Goal: Obtain resource: Download file/media

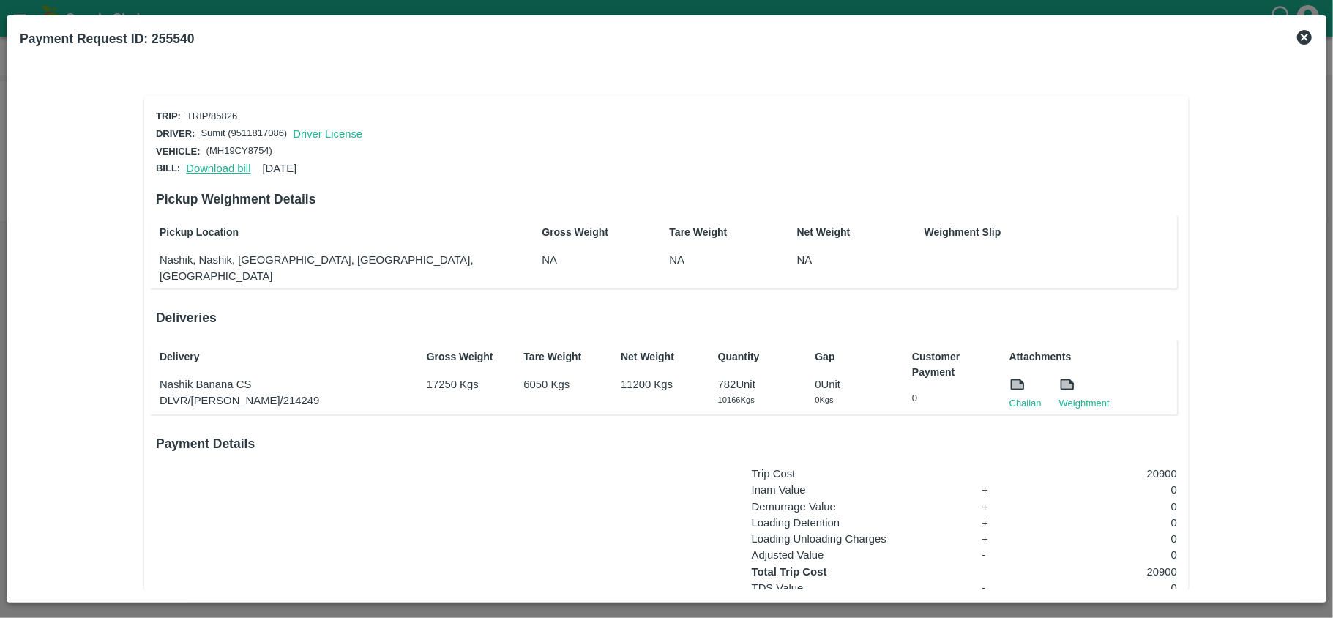
click at [221, 163] on link "Download bill" at bounding box center [218, 169] width 64 height 12
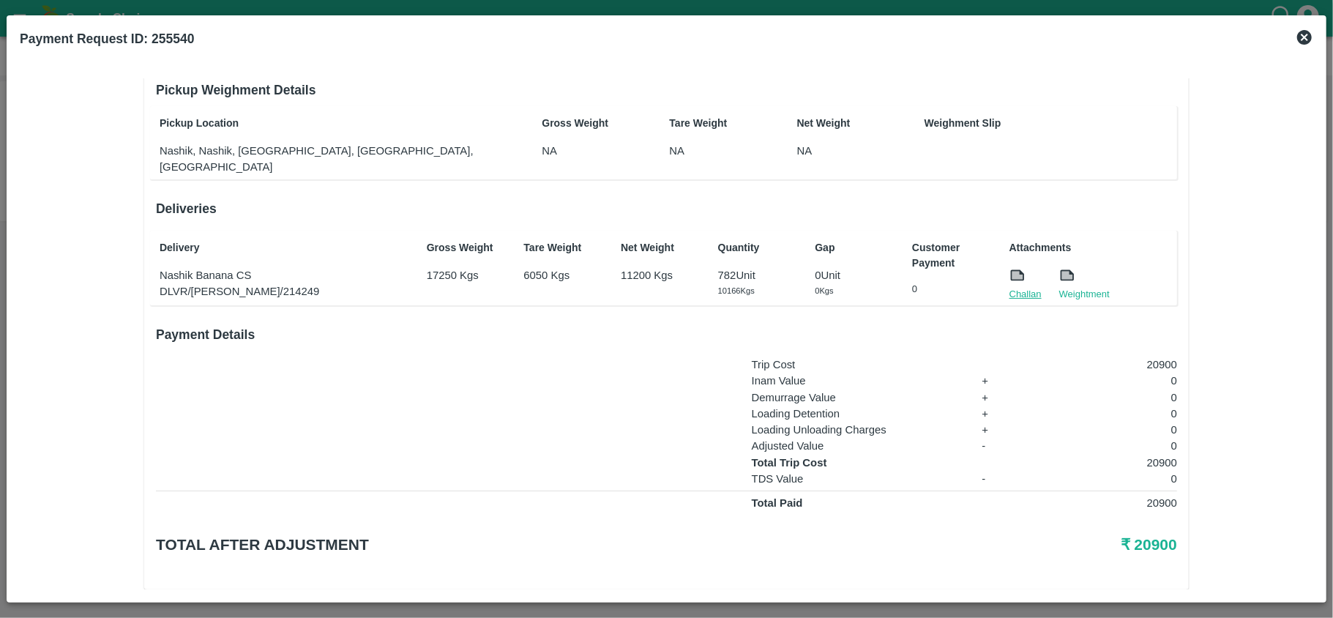
click at [1019, 287] on link "Challan" at bounding box center [1026, 294] width 32 height 15
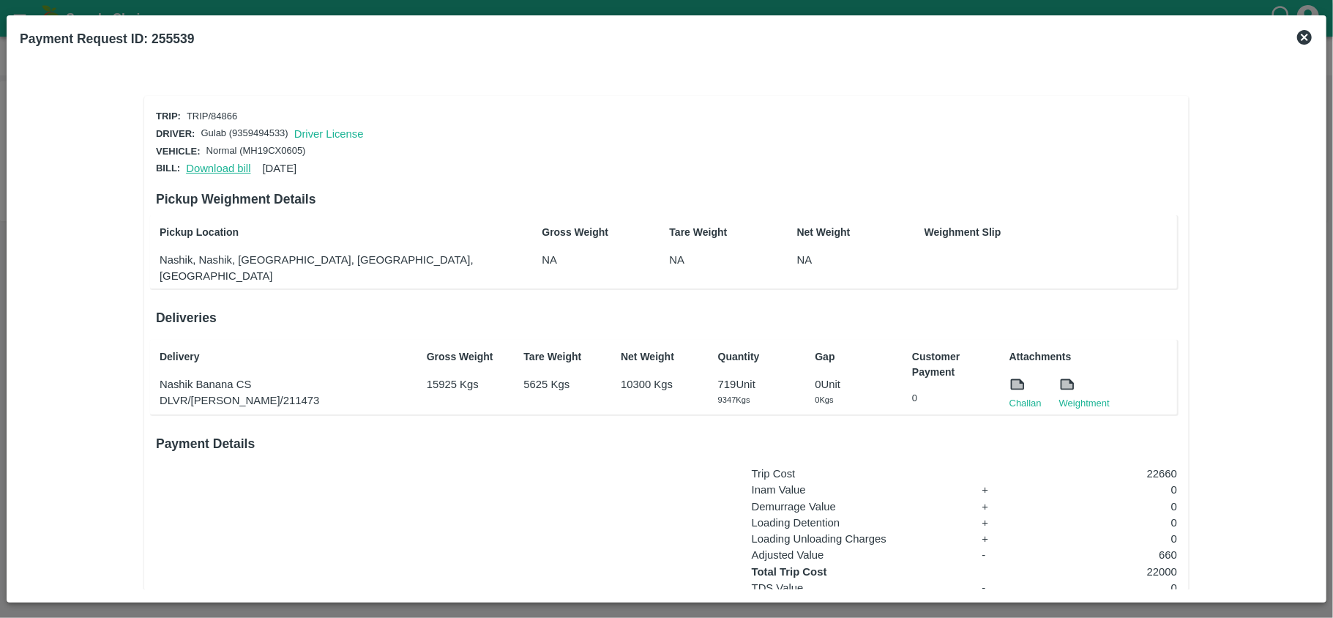
click at [226, 163] on link "Download bill" at bounding box center [218, 169] width 64 height 12
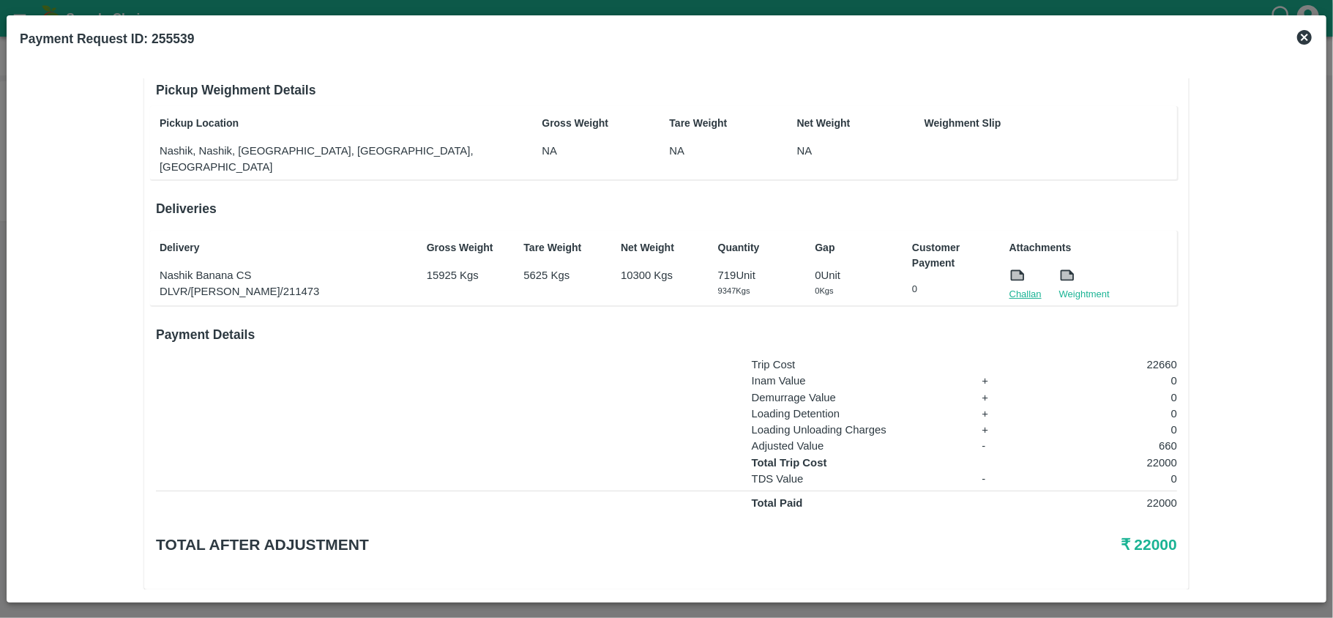
click at [1026, 287] on link "Challan" at bounding box center [1026, 294] width 32 height 15
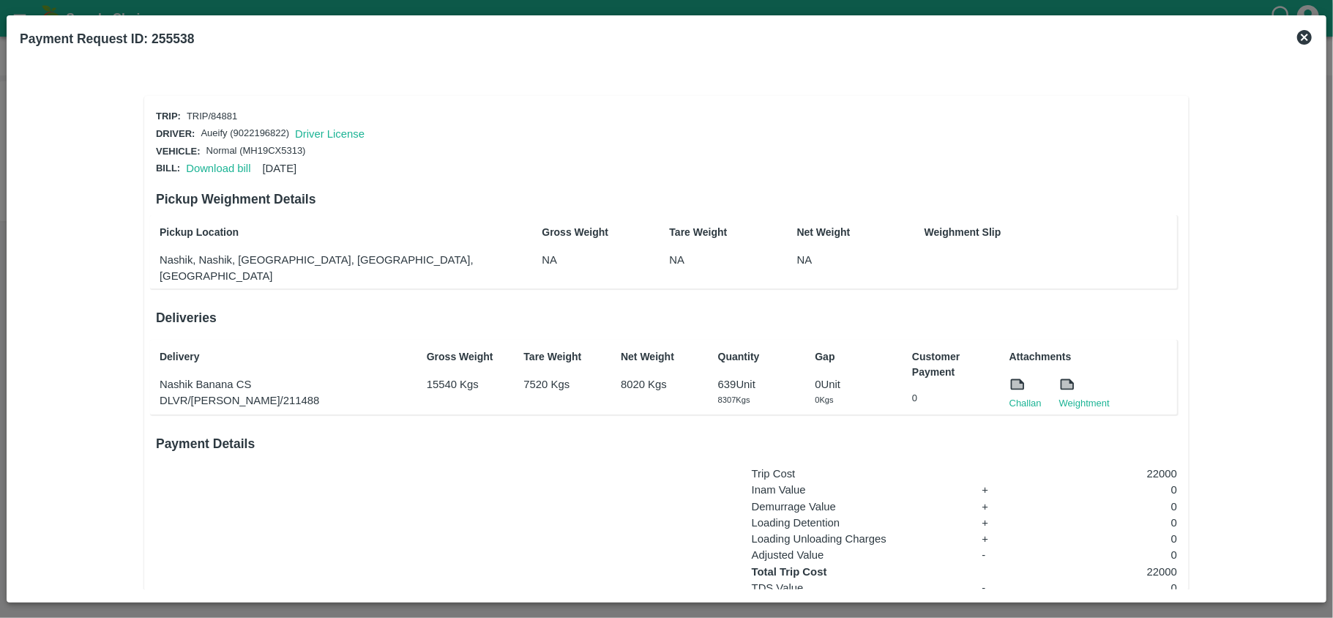
scroll to position [109, 0]
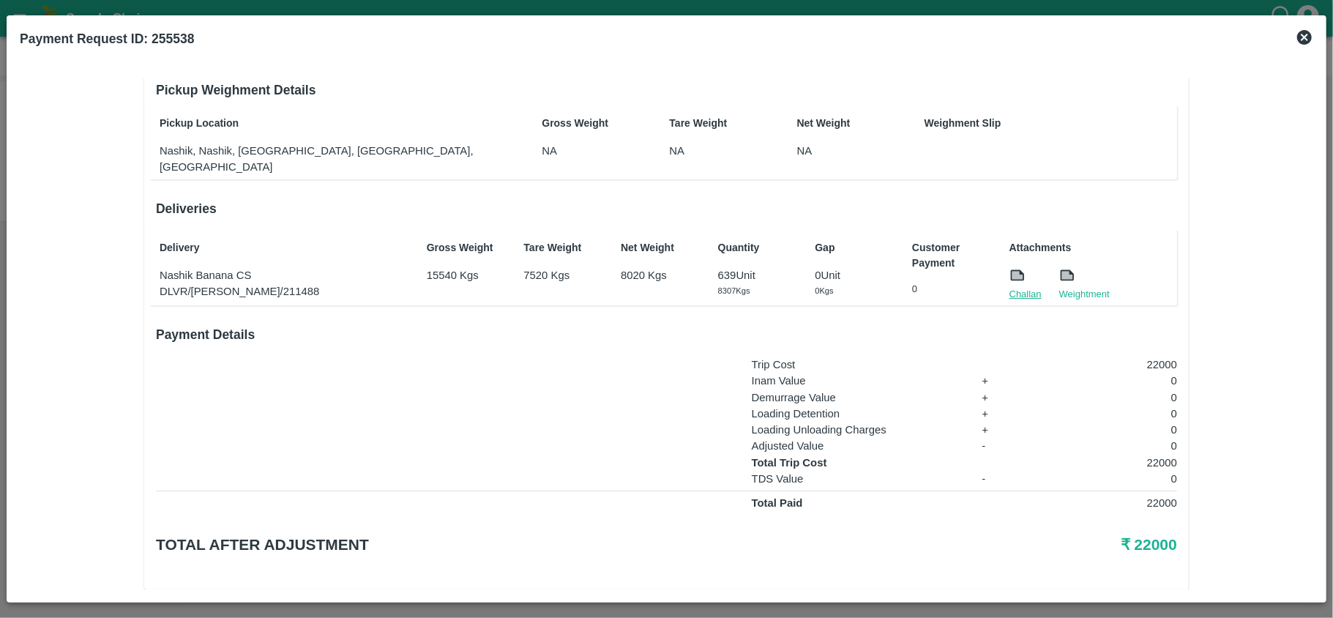
click at [1021, 287] on link "Challan" at bounding box center [1026, 294] width 32 height 15
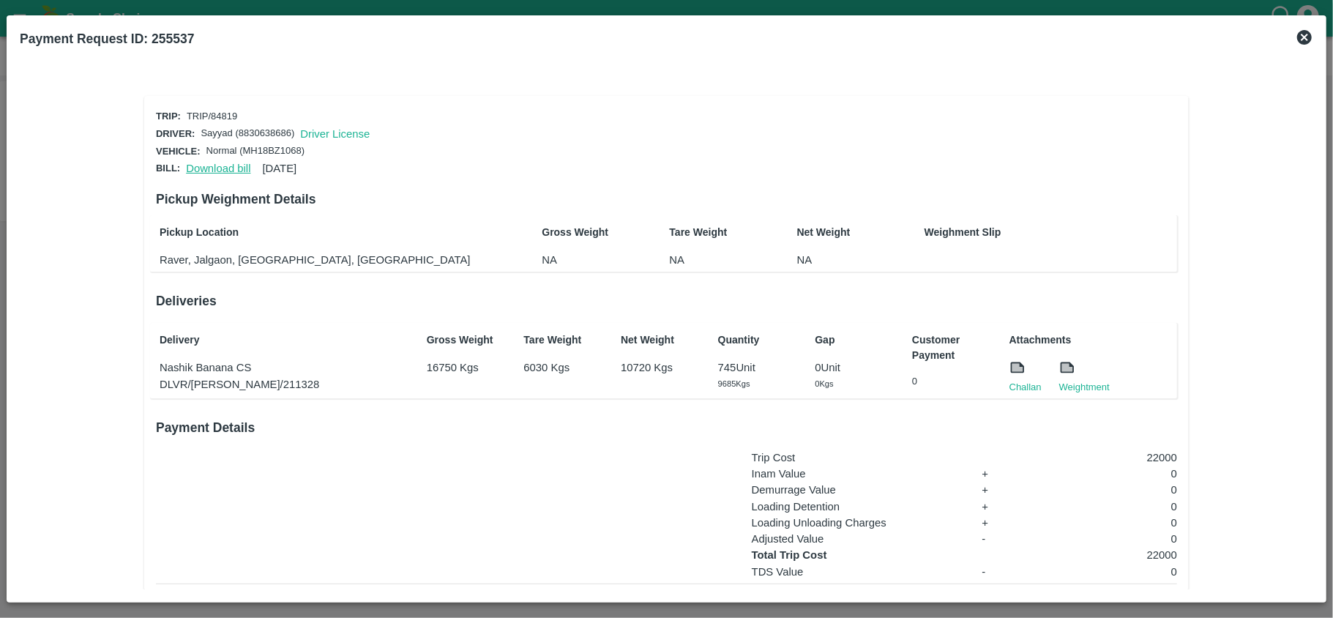
click at [214, 163] on link "Download bill" at bounding box center [218, 169] width 64 height 12
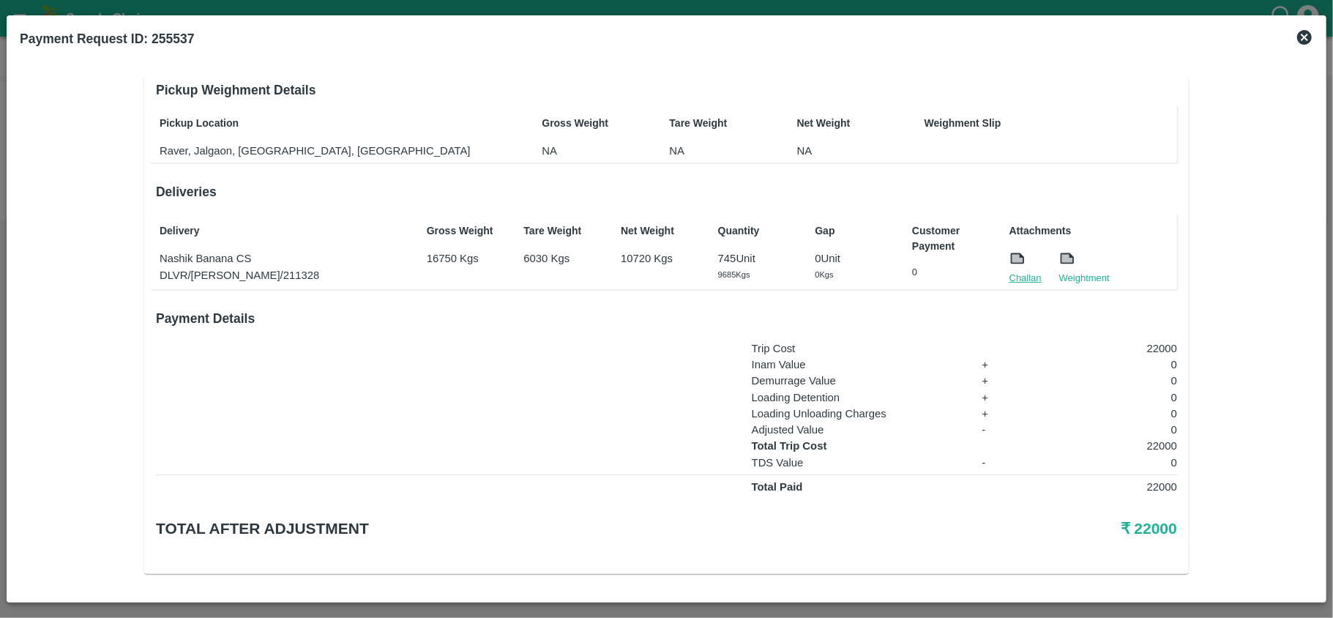
click at [1018, 274] on link "Challan" at bounding box center [1026, 278] width 32 height 15
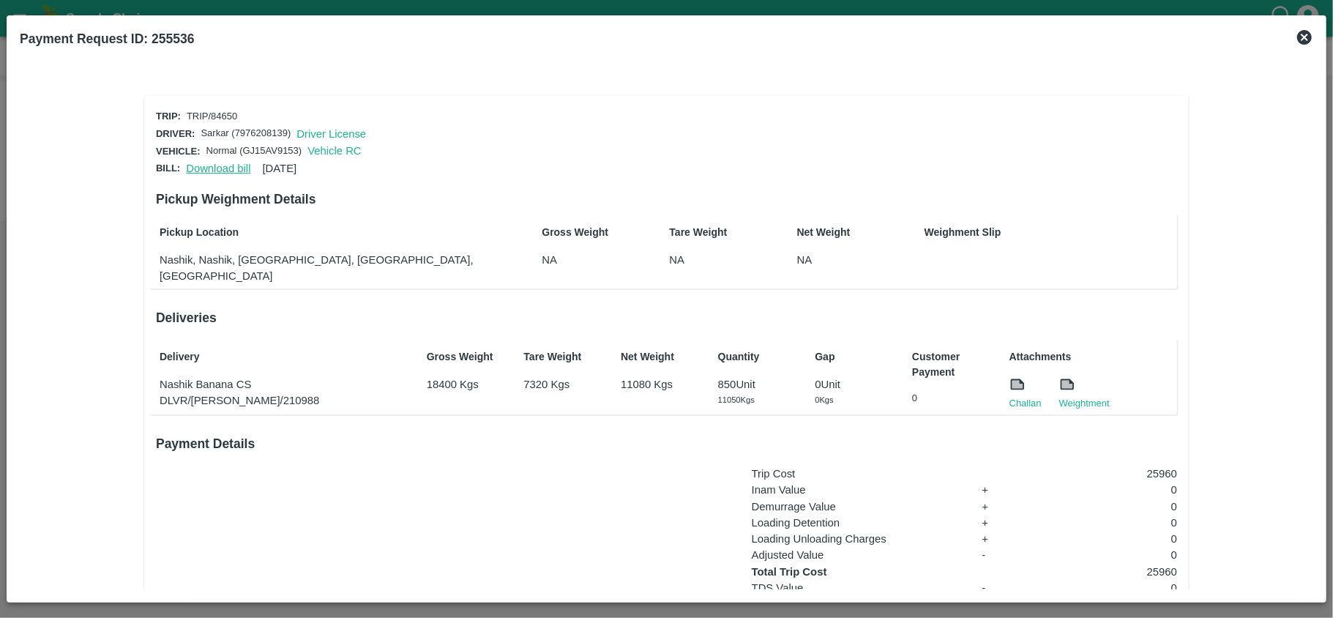
click at [230, 168] on link "Download bill" at bounding box center [218, 169] width 64 height 12
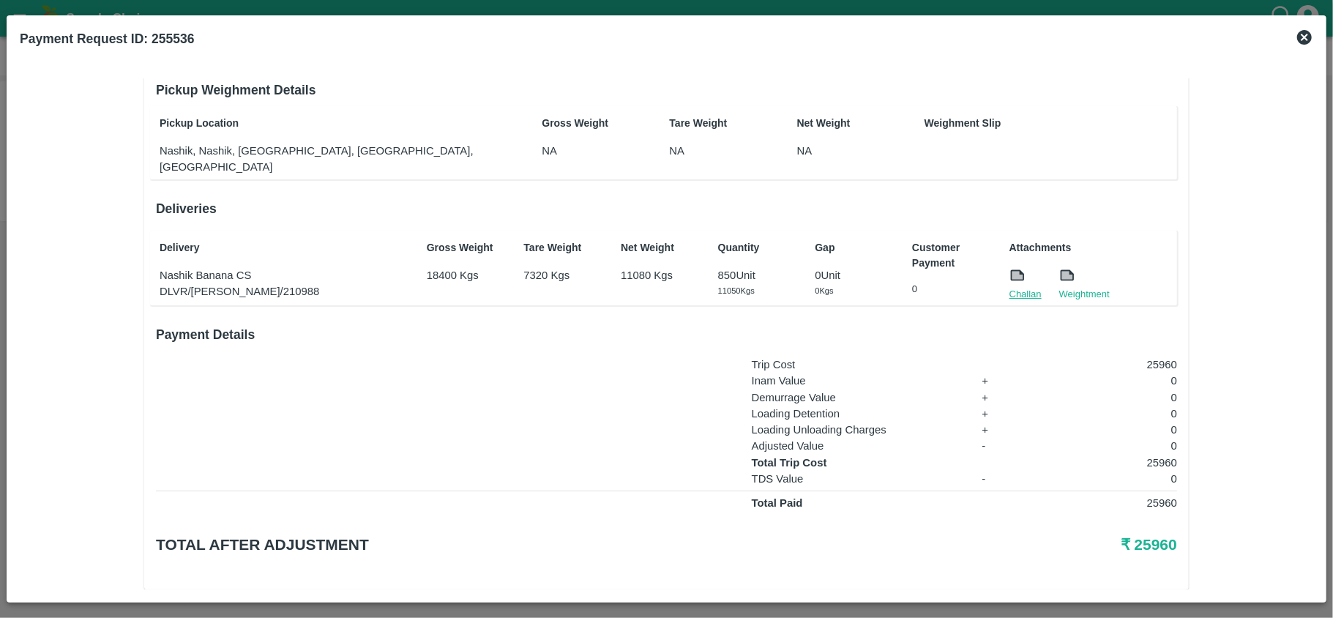
click at [1016, 287] on link "Challan" at bounding box center [1026, 294] width 32 height 15
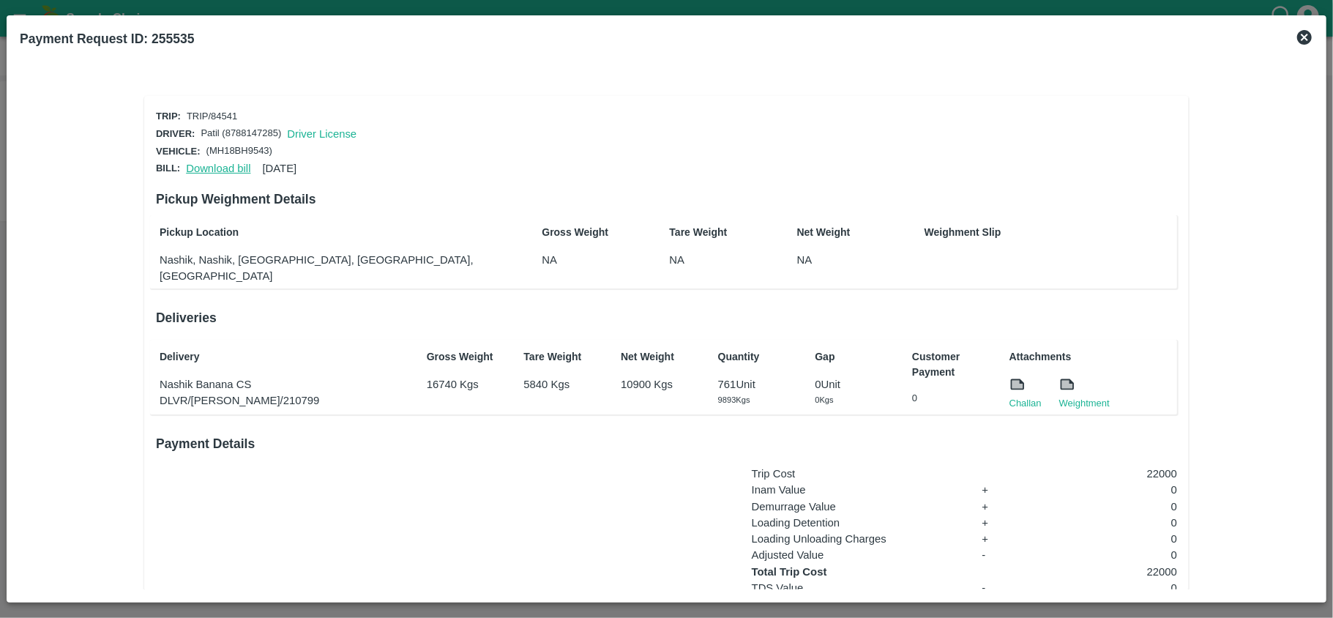
click at [195, 163] on link "Download bill" at bounding box center [218, 169] width 64 height 12
click at [215, 165] on link "Download bill" at bounding box center [218, 169] width 64 height 12
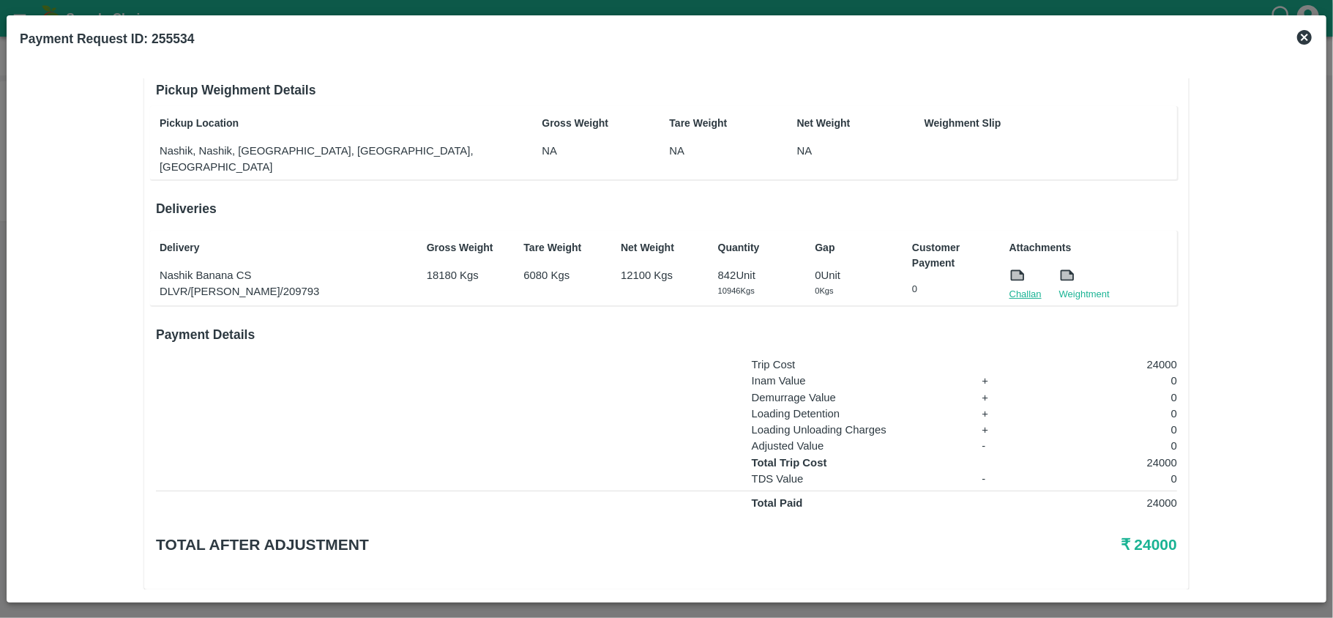
click at [1016, 287] on link "Challan" at bounding box center [1026, 294] width 32 height 15
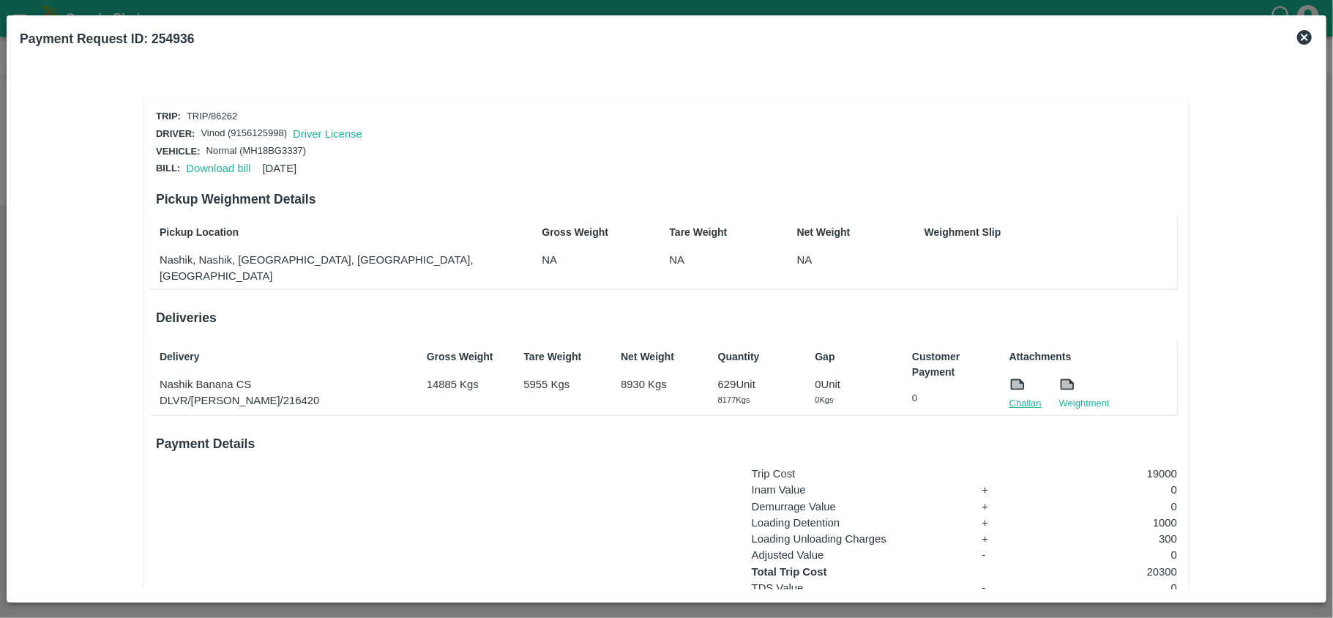
click at [1023, 396] on link "Challan" at bounding box center [1026, 403] width 32 height 15
click at [212, 171] on link "Download bill" at bounding box center [218, 169] width 64 height 12
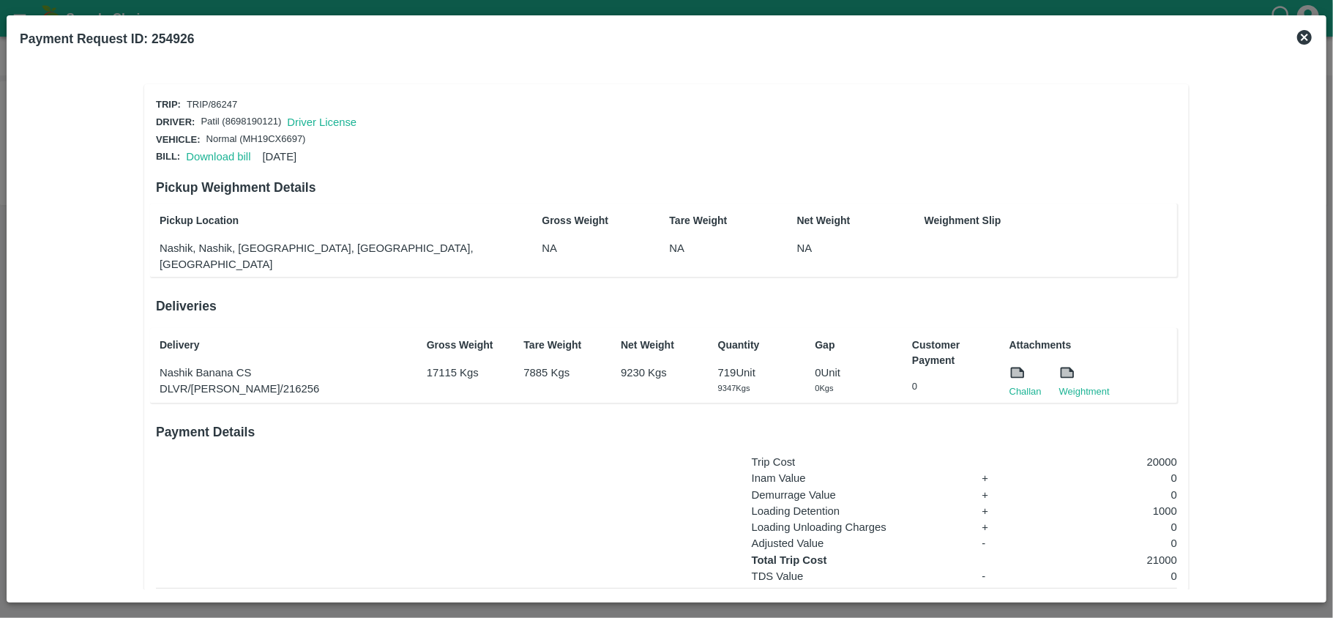
scroll to position [10, 0]
click at [215, 155] on link "Download bill" at bounding box center [218, 158] width 64 height 12
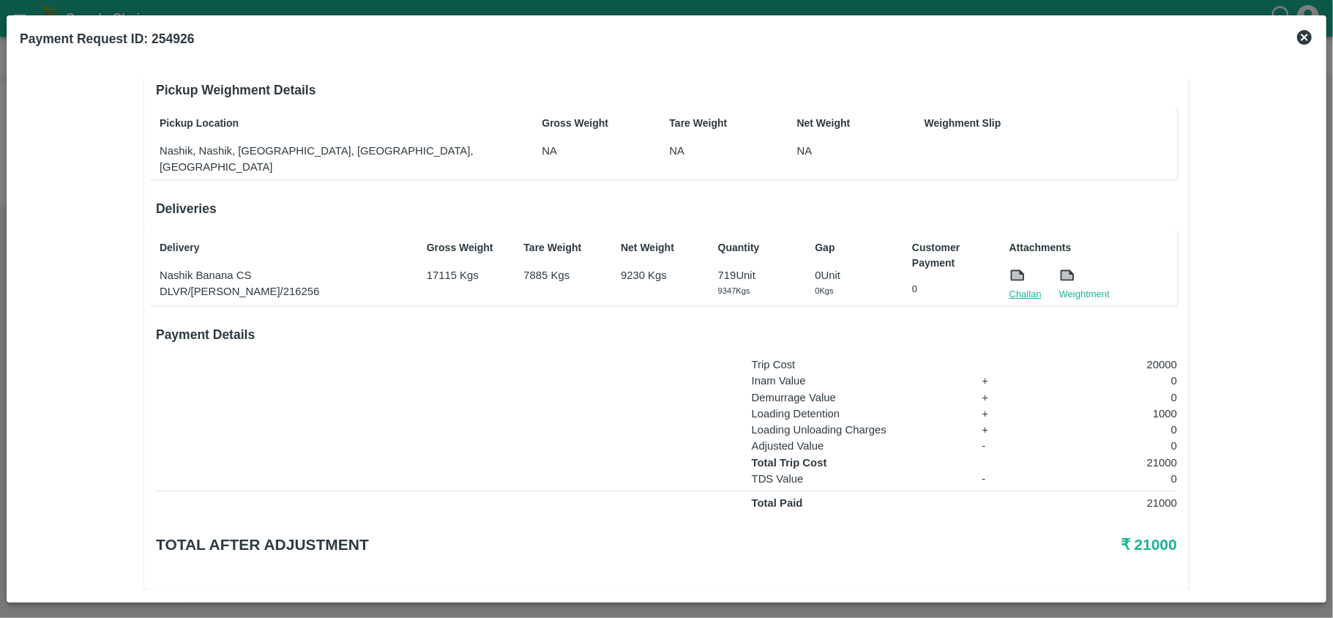
click at [1013, 287] on link "Challan" at bounding box center [1026, 294] width 32 height 15
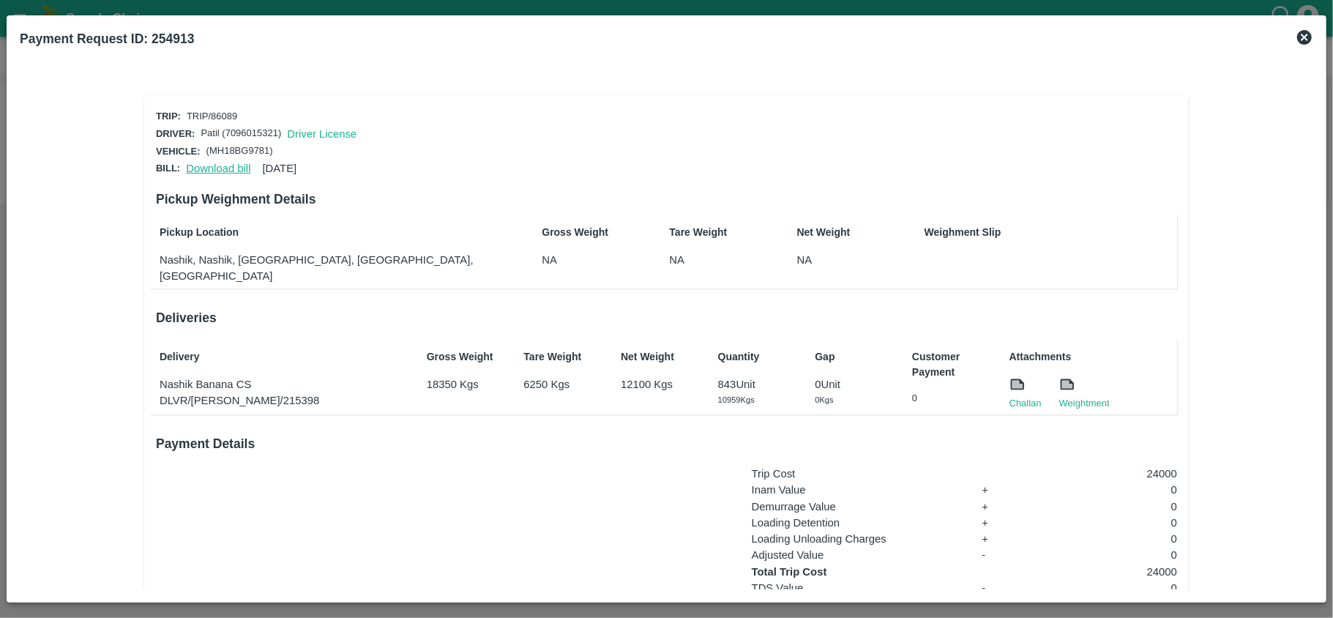
click at [205, 163] on link "Download bill" at bounding box center [218, 169] width 64 height 12
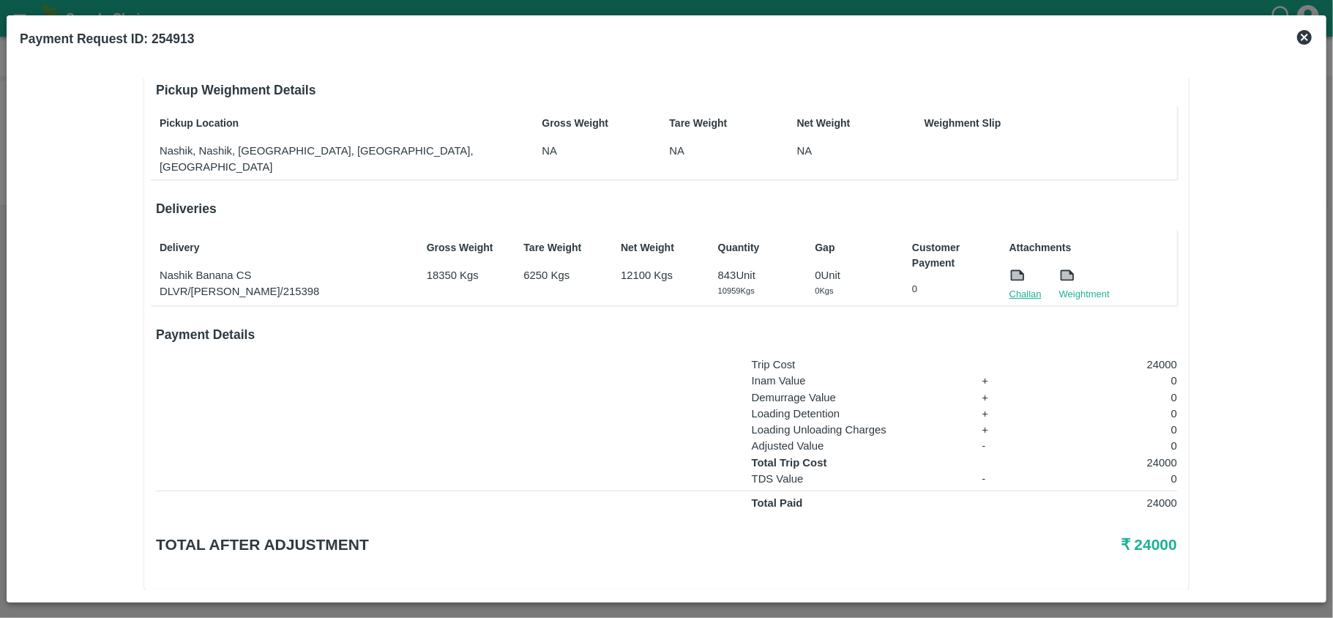
click at [1014, 287] on link "Challan" at bounding box center [1026, 294] width 32 height 15
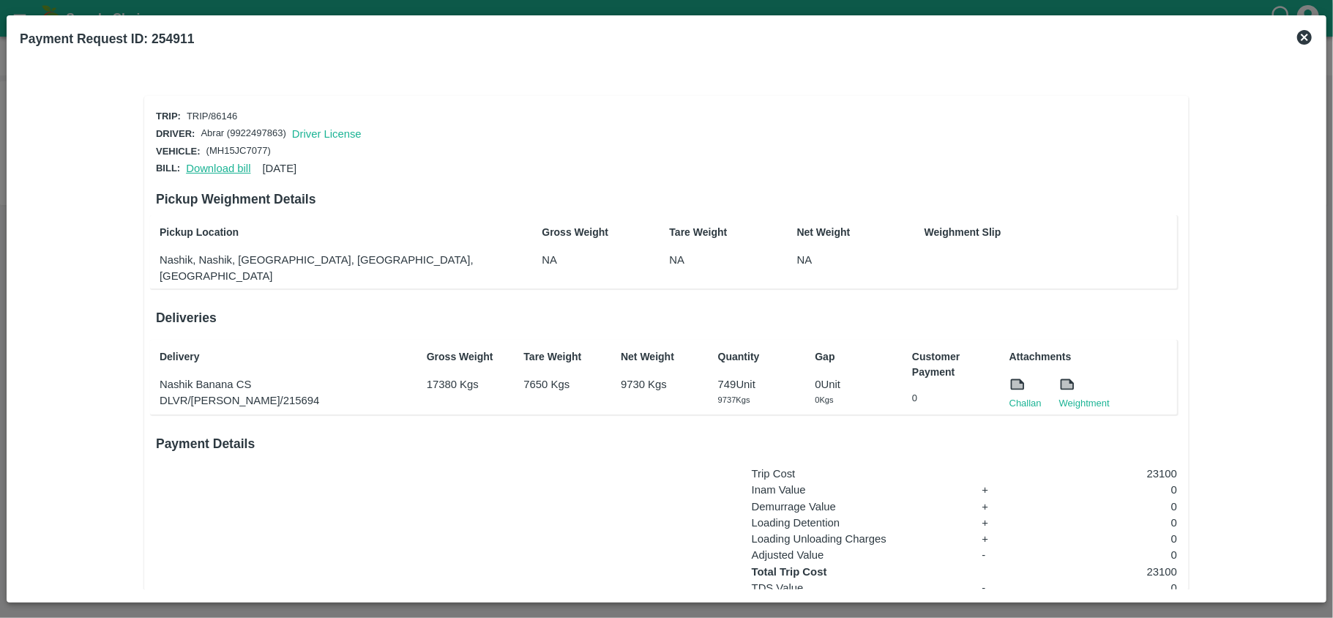
click at [209, 165] on link "Download bill" at bounding box center [218, 169] width 64 height 12
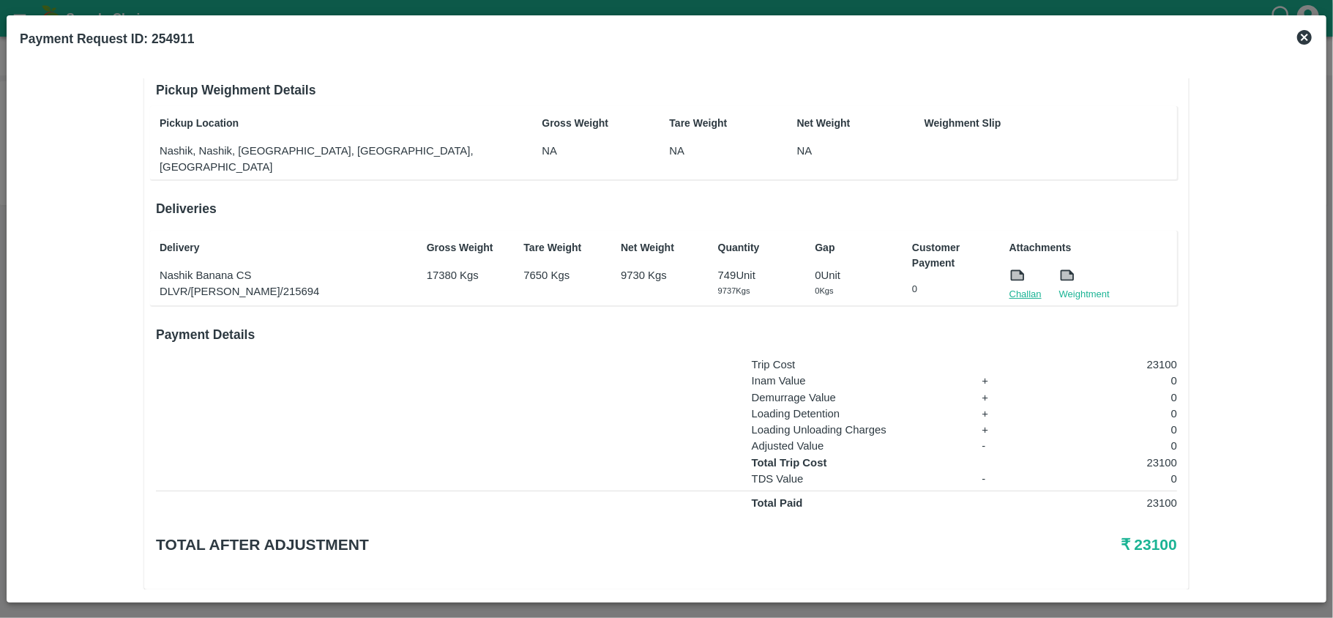
click at [1010, 287] on link "Challan" at bounding box center [1026, 294] width 32 height 15
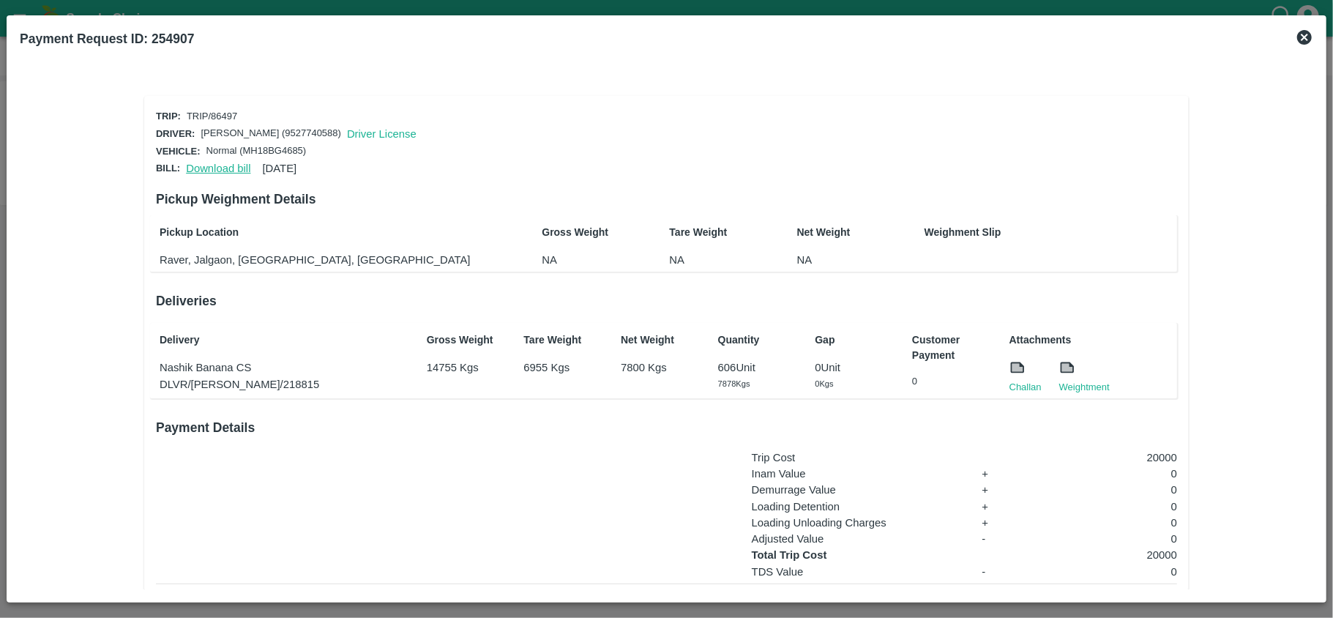
click at [214, 163] on link "Download bill" at bounding box center [218, 169] width 64 height 12
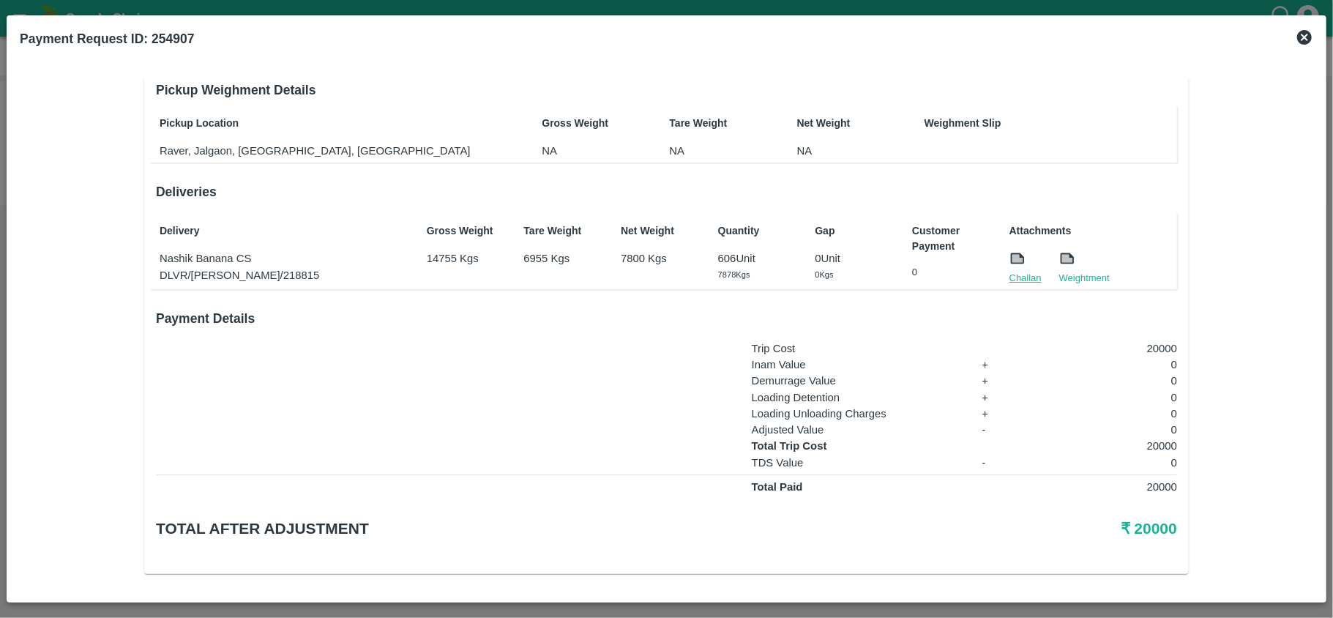
click at [1015, 279] on link "Challan" at bounding box center [1026, 278] width 32 height 15
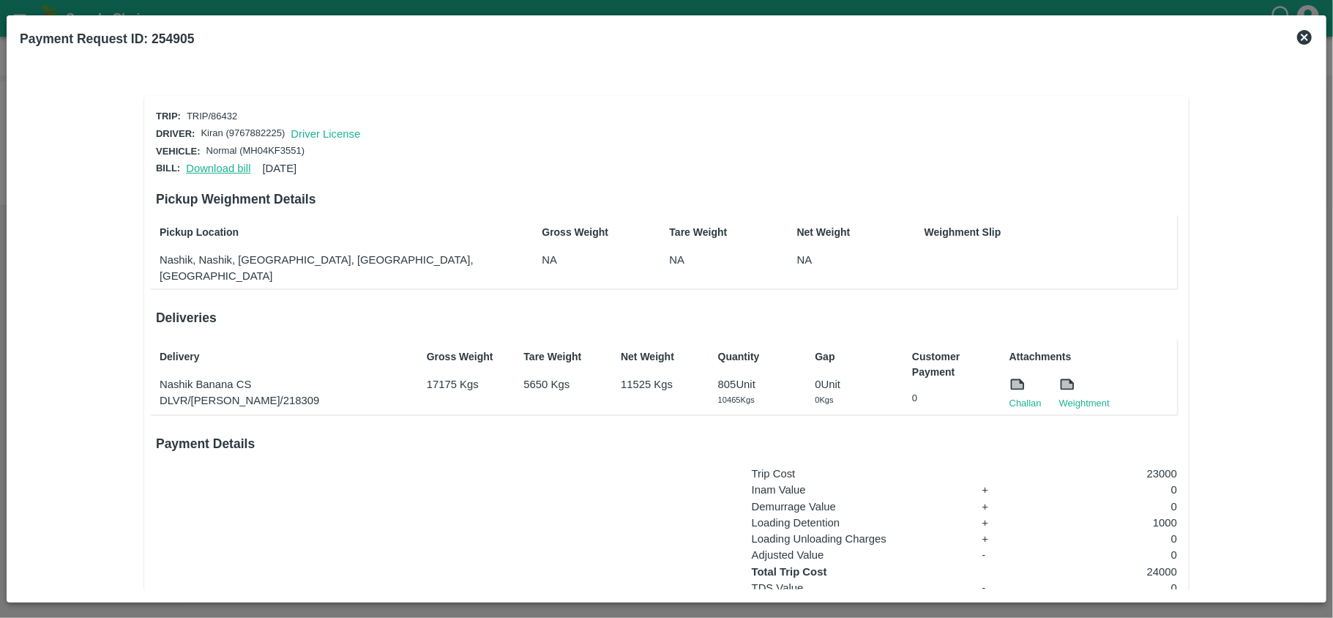
click at [209, 167] on link "Download bill" at bounding box center [218, 169] width 64 height 12
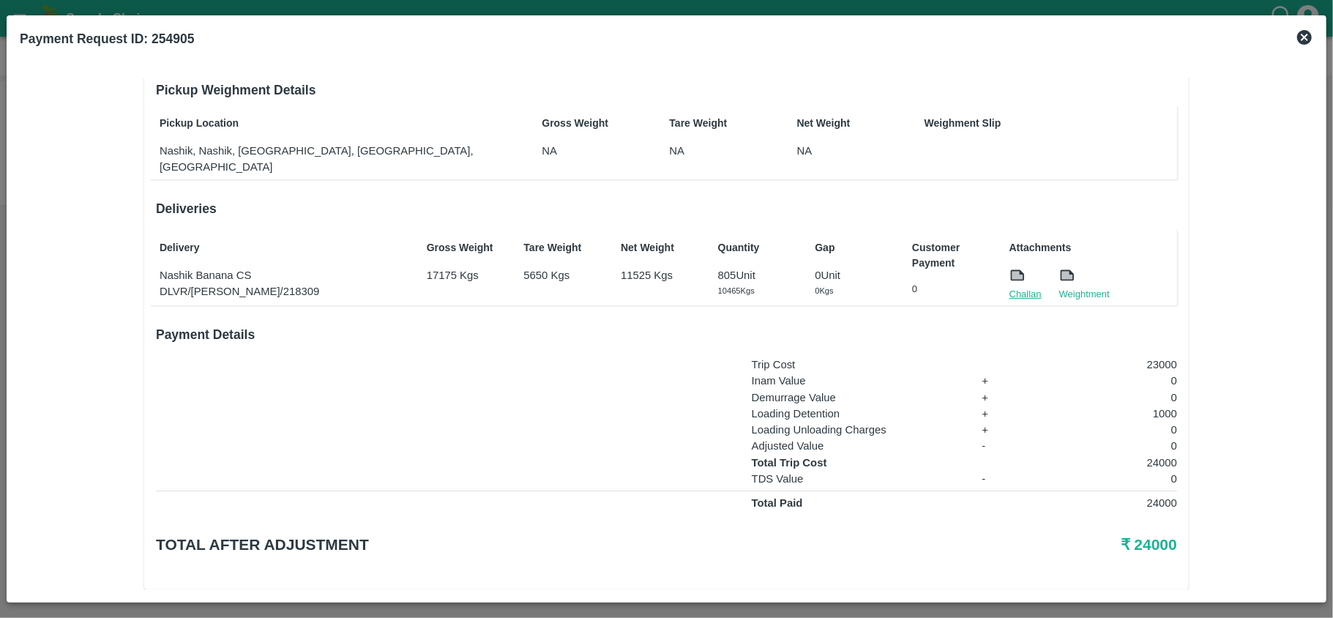
click at [1026, 287] on link "Challan" at bounding box center [1026, 294] width 32 height 15
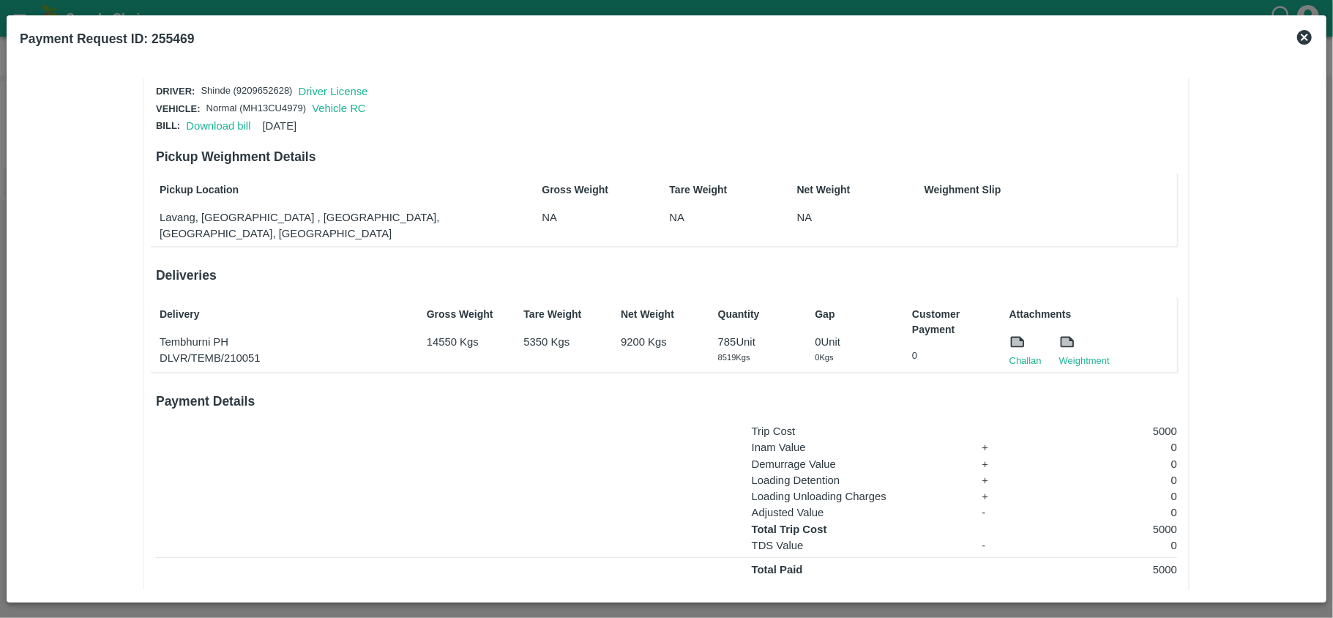
scroll to position [37, 0]
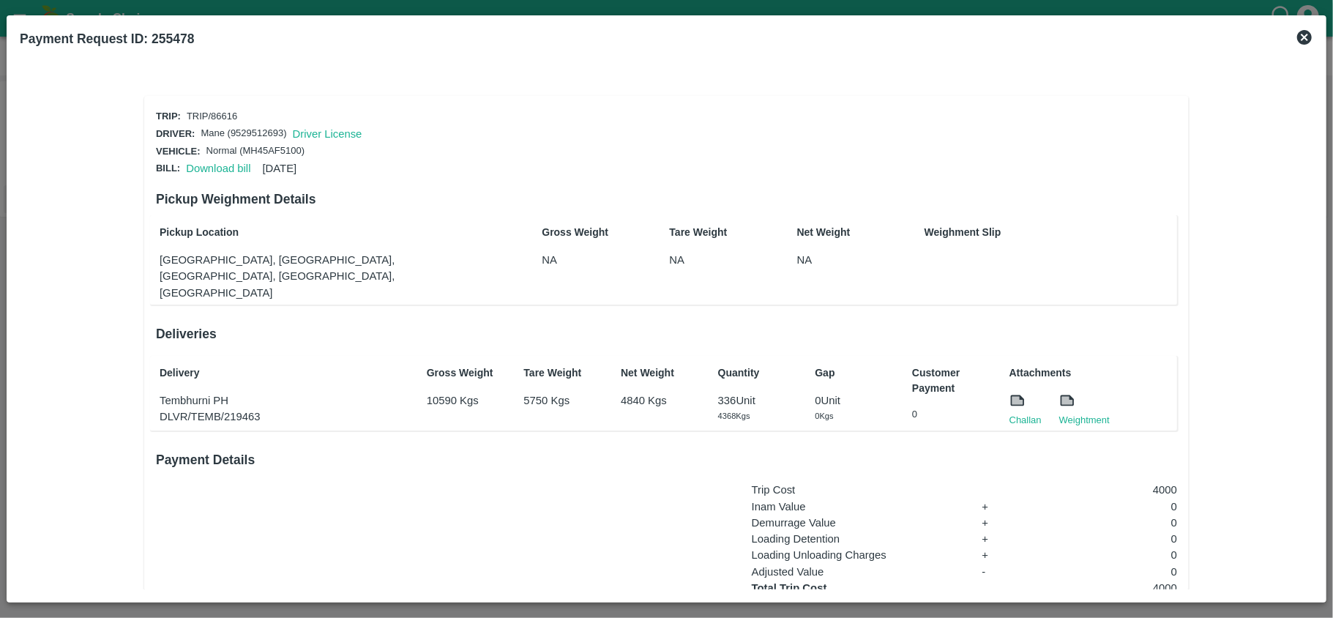
scroll to position [109, 0]
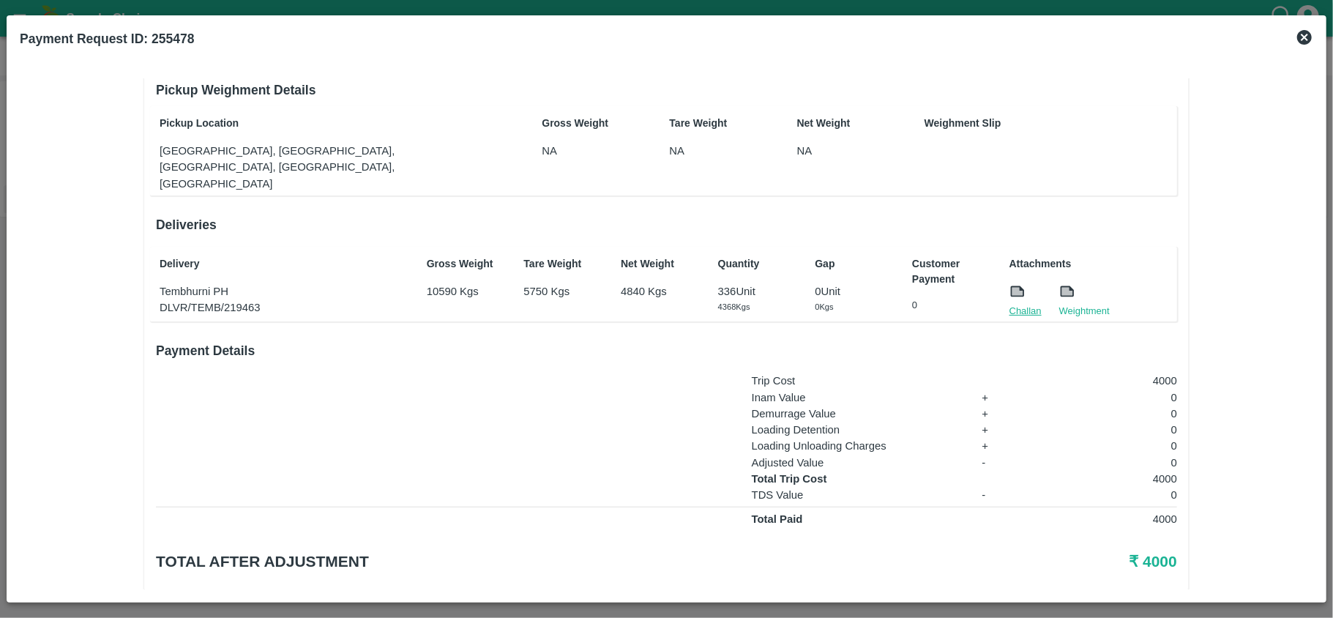
click at [1016, 304] on link "Challan" at bounding box center [1026, 311] width 32 height 15
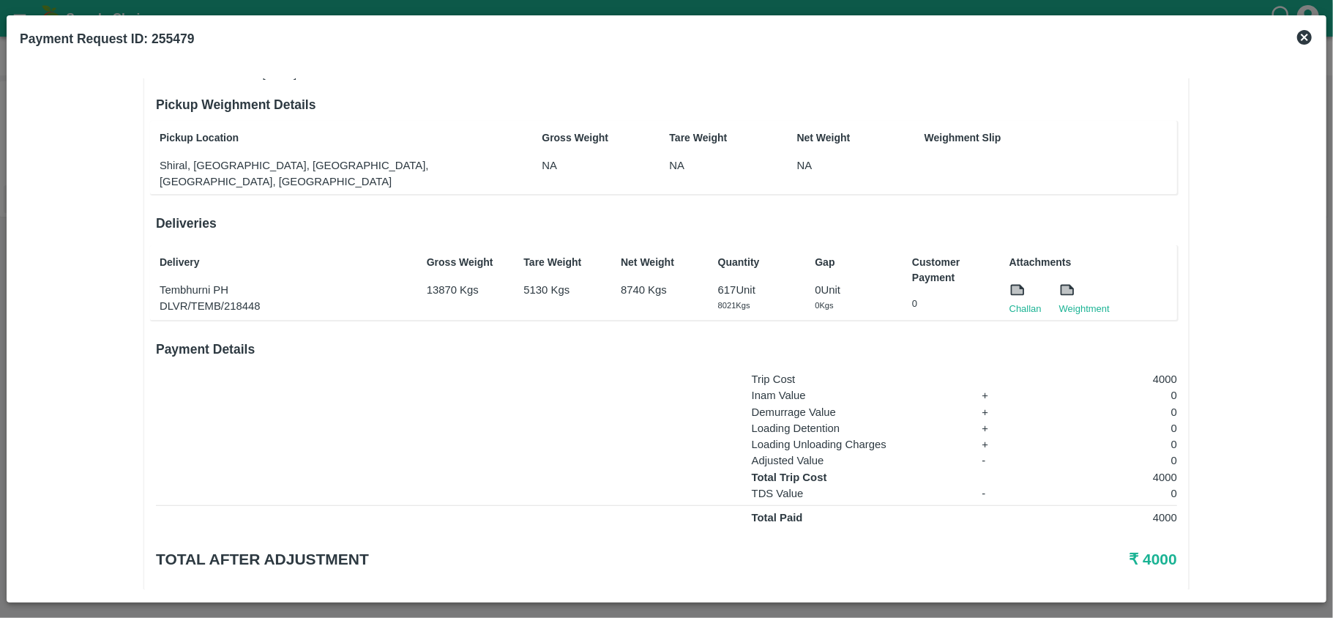
scroll to position [109, 0]
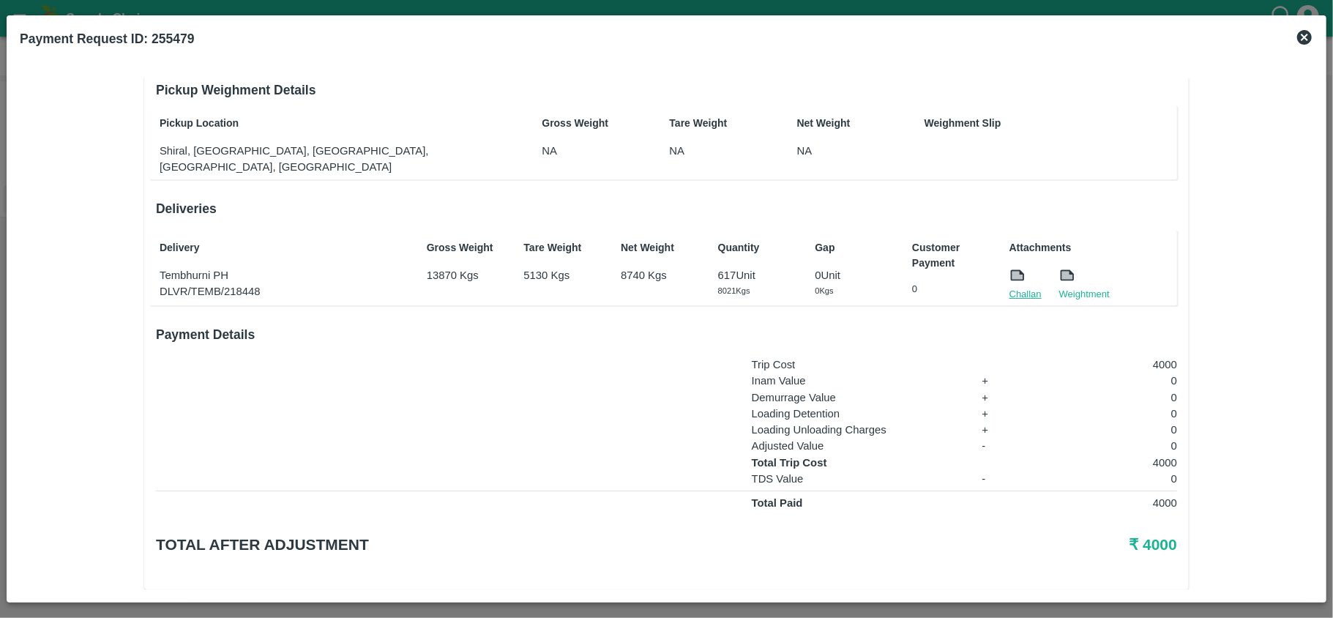
click at [1029, 287] on link "Challan" at bounding box center [1026, 294] width 32 height 15
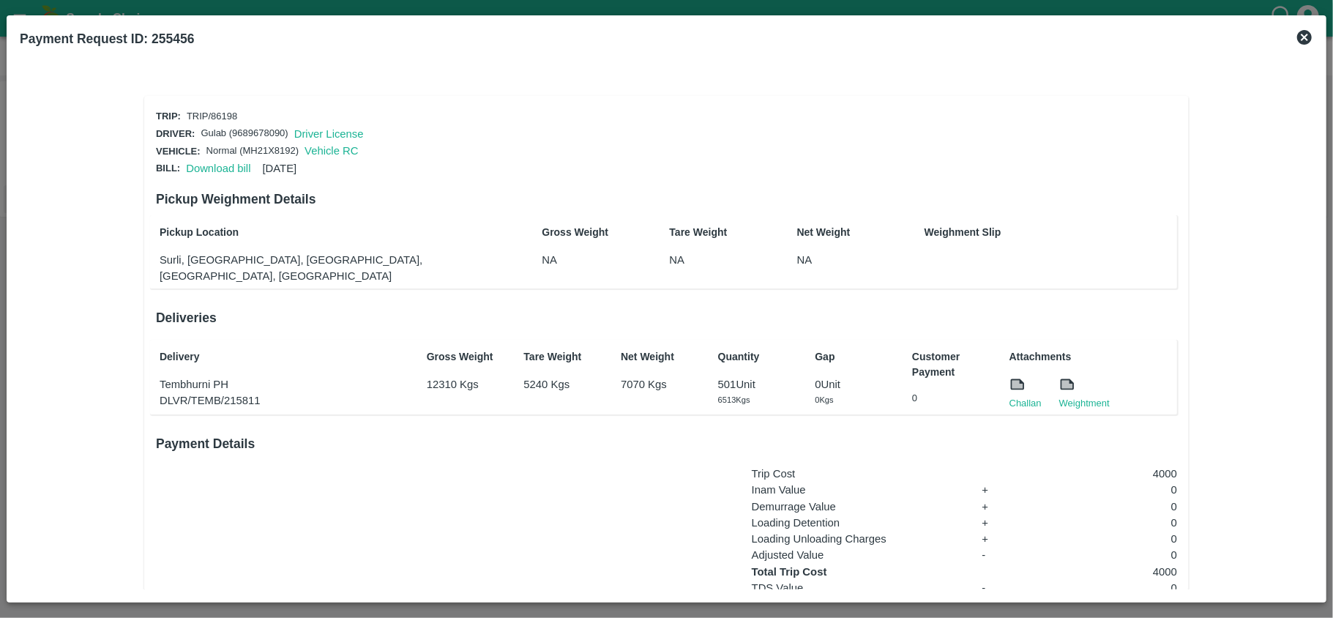
scroll to position [1, 0]
click at [209, 162] on link "Download bill" at bounding box center [218, 168] width 64 height 12
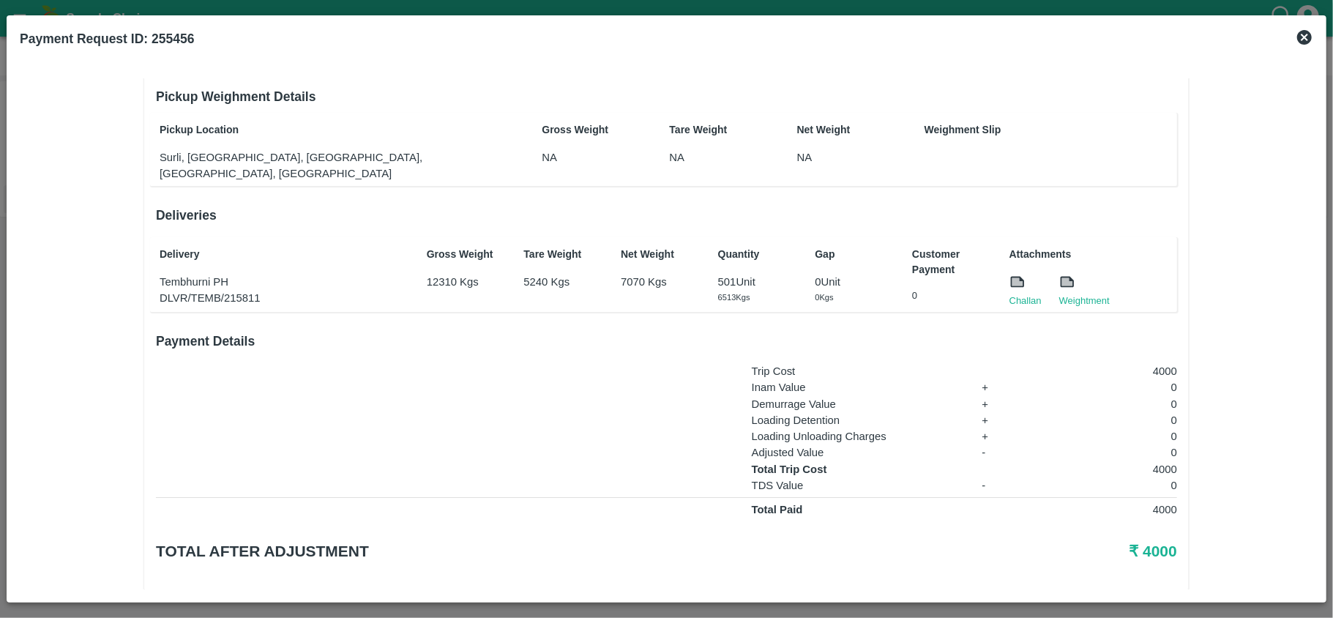
scroll to position [109, 0]
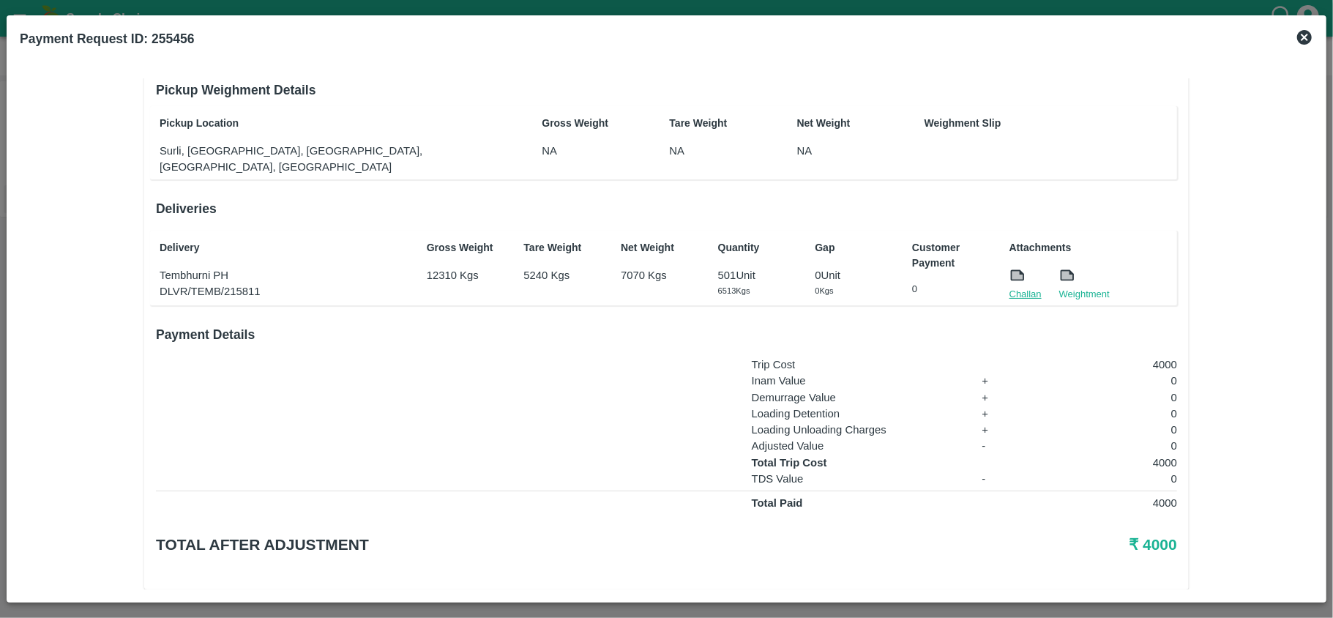
click at [1024, 287] on link "Challan" at bounding box center [1026, 294] width 32 height 15
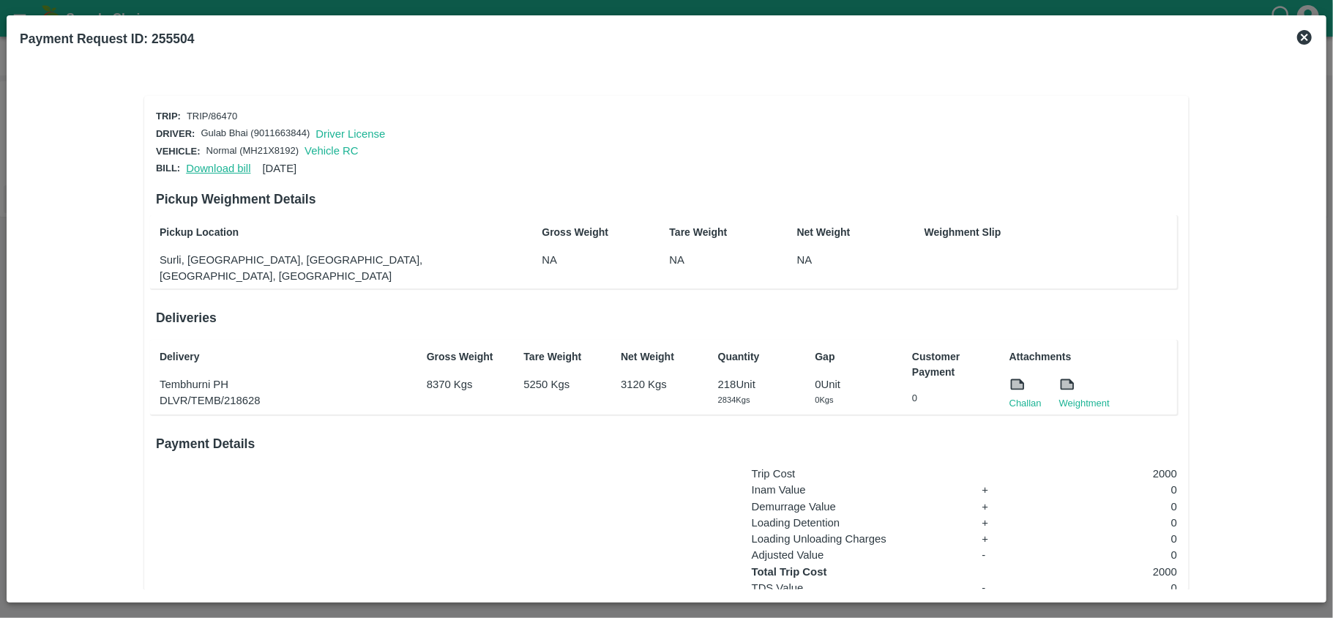
click at [209, 164] on link "Download bill" at bounding box center [218, 169] width 64 height 12
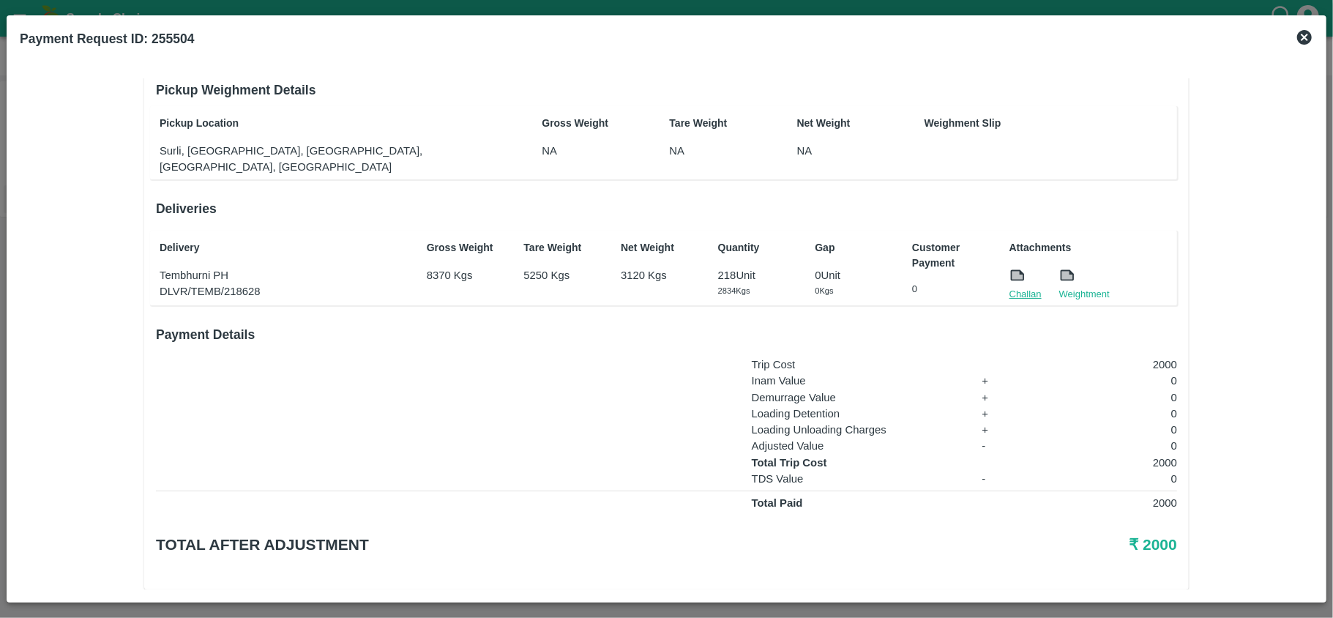
click at [1015, 287] on link "Challan" at bounding box center [1026, 294] width 32 height 15
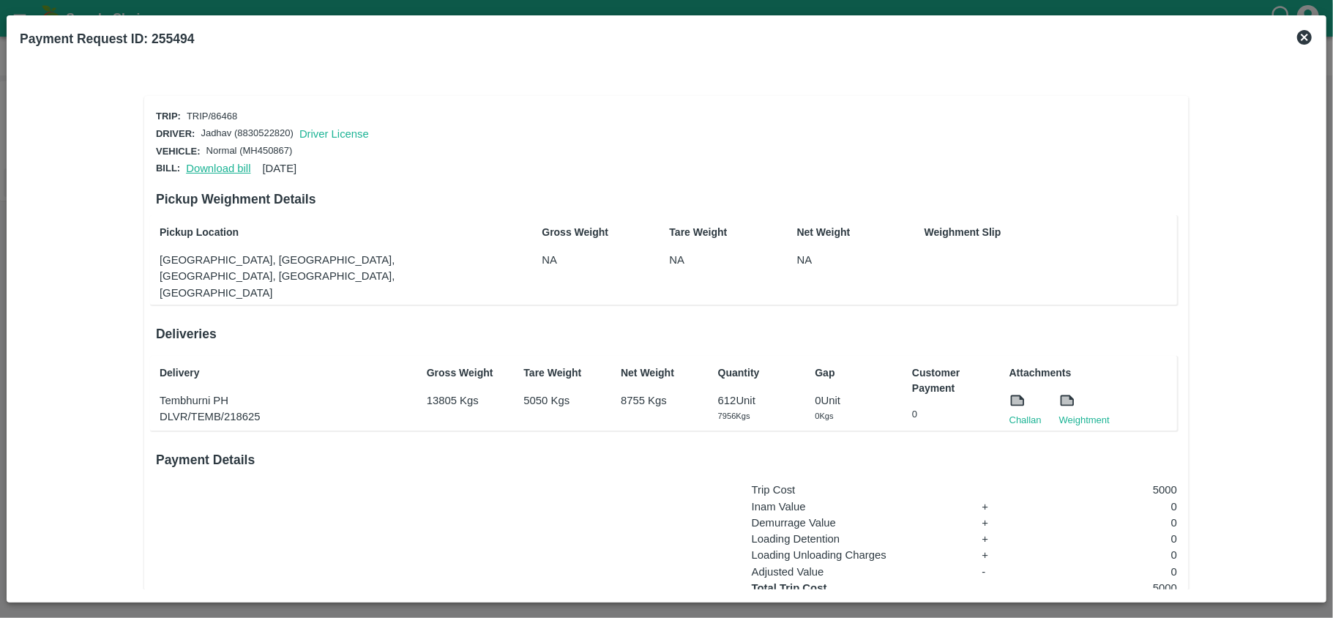
click at [202, 165] on link "Download bill" at bounding box center [218, 169] width 64 height 12
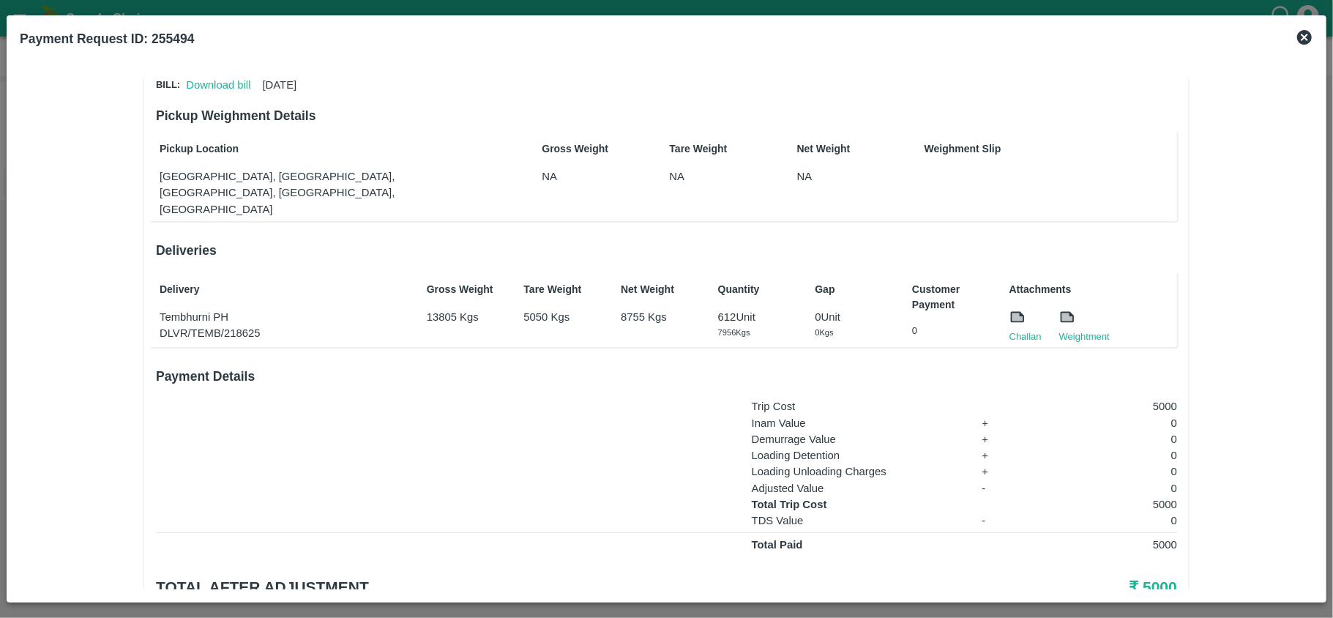
scroll to position [88, 0]
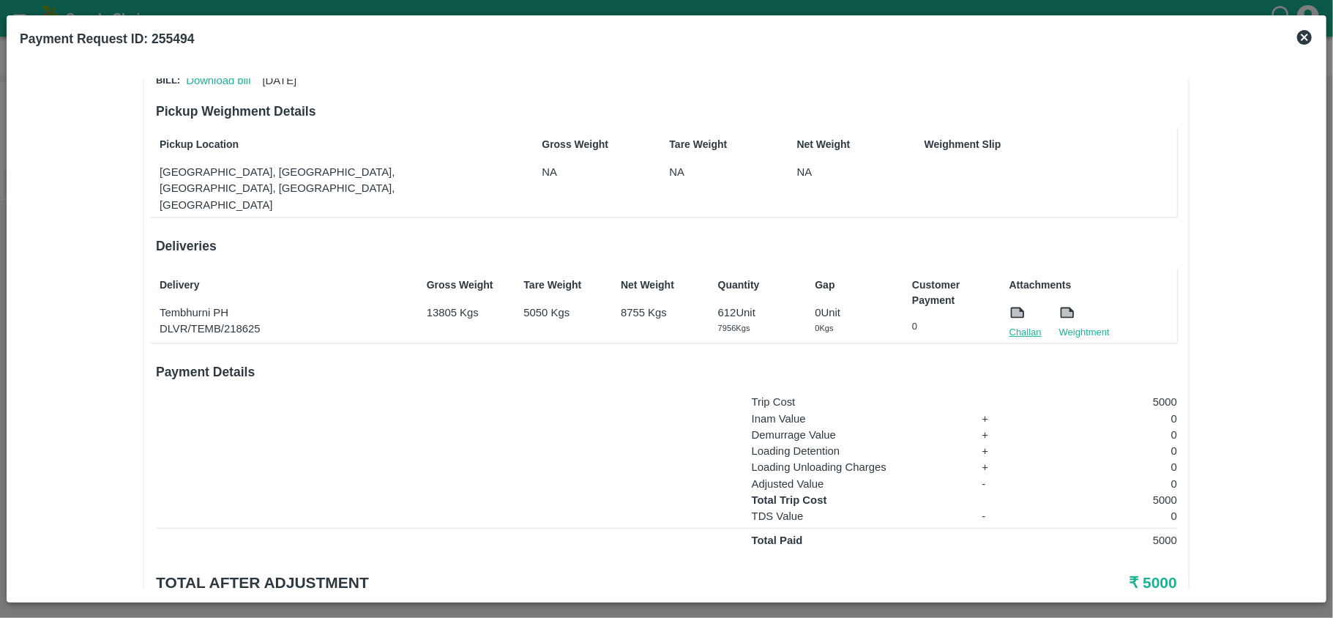
click at [1017, 325] on link "Challan" at bounding box center [1026, 332] width 32 height 15
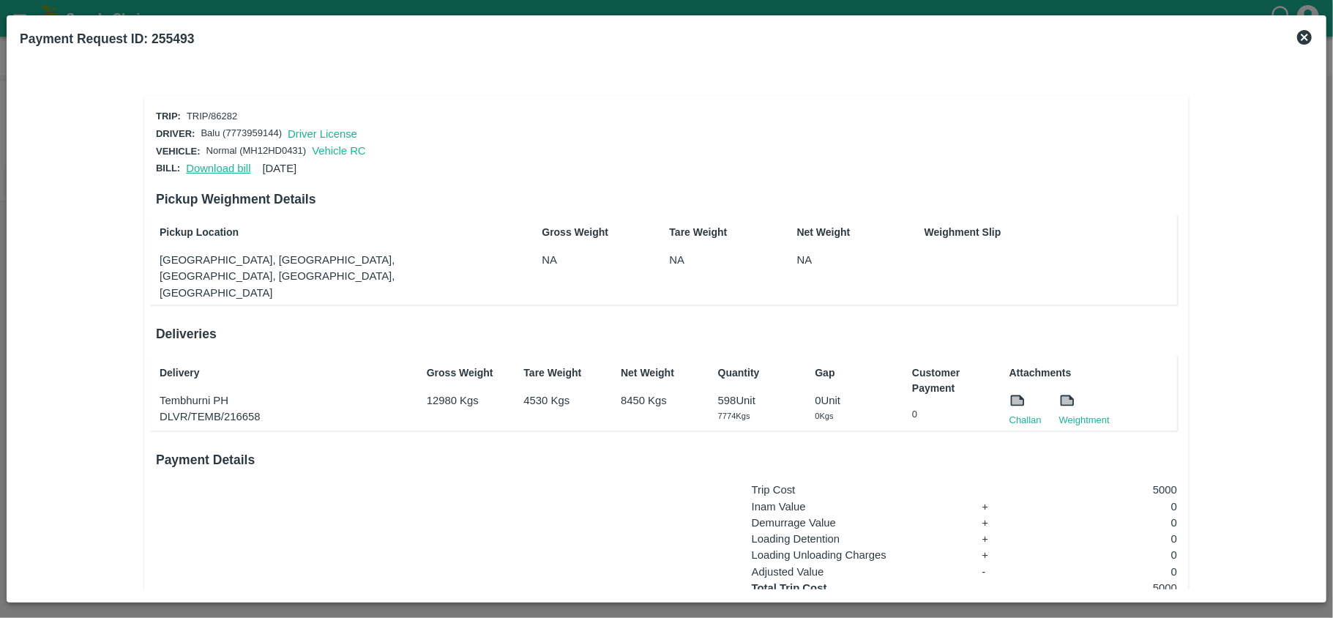
click at [220, 163] on link "Download bill" at bounding box center [218, 169] width 64 height 12
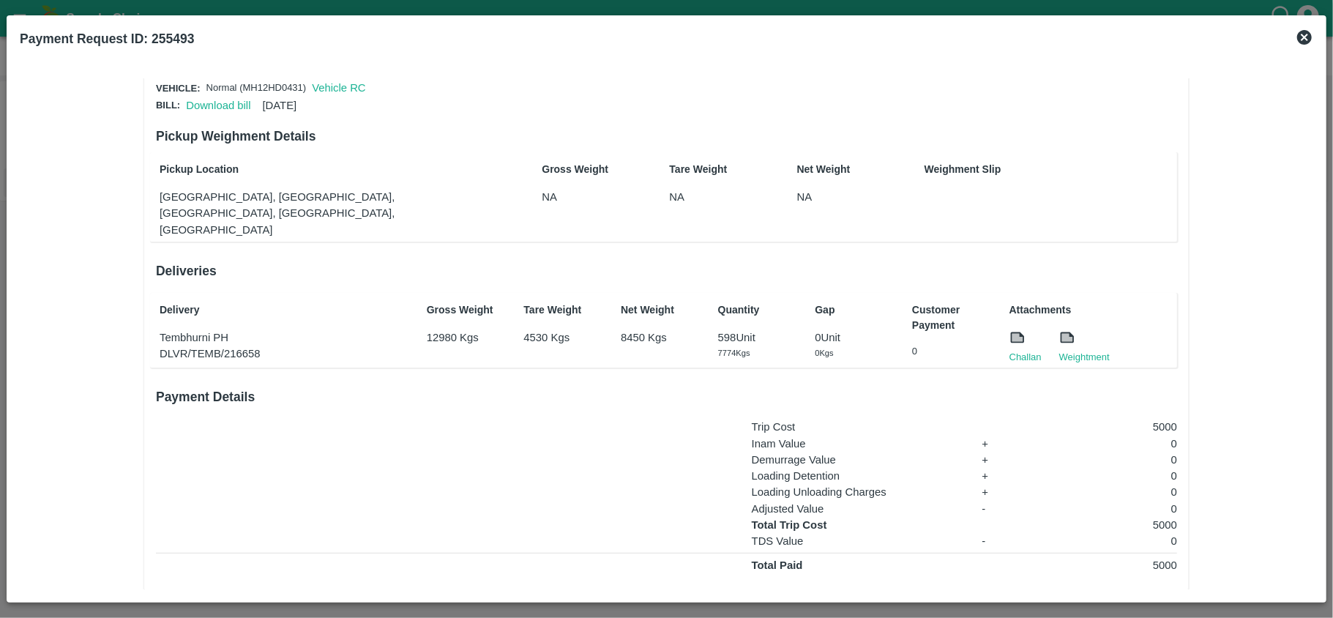
scroll to position [72, 0]
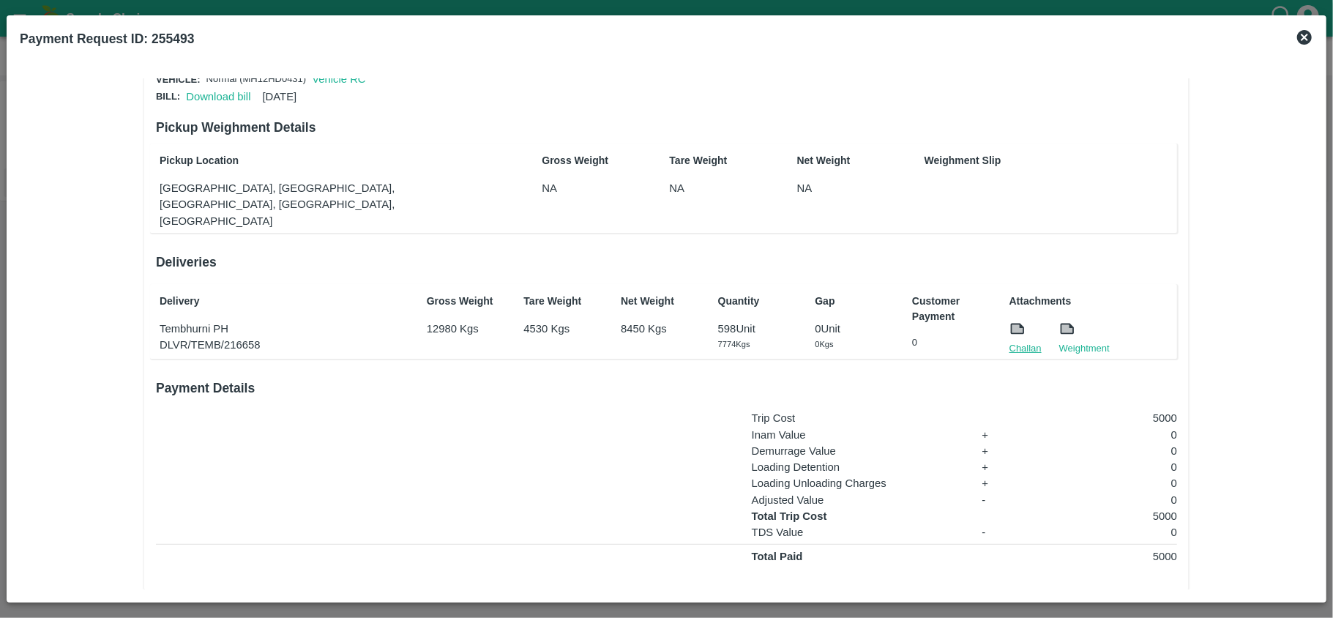
click at [1010, 341] on link "Challan" at bounding box center [1026, 348] width 32 height 15
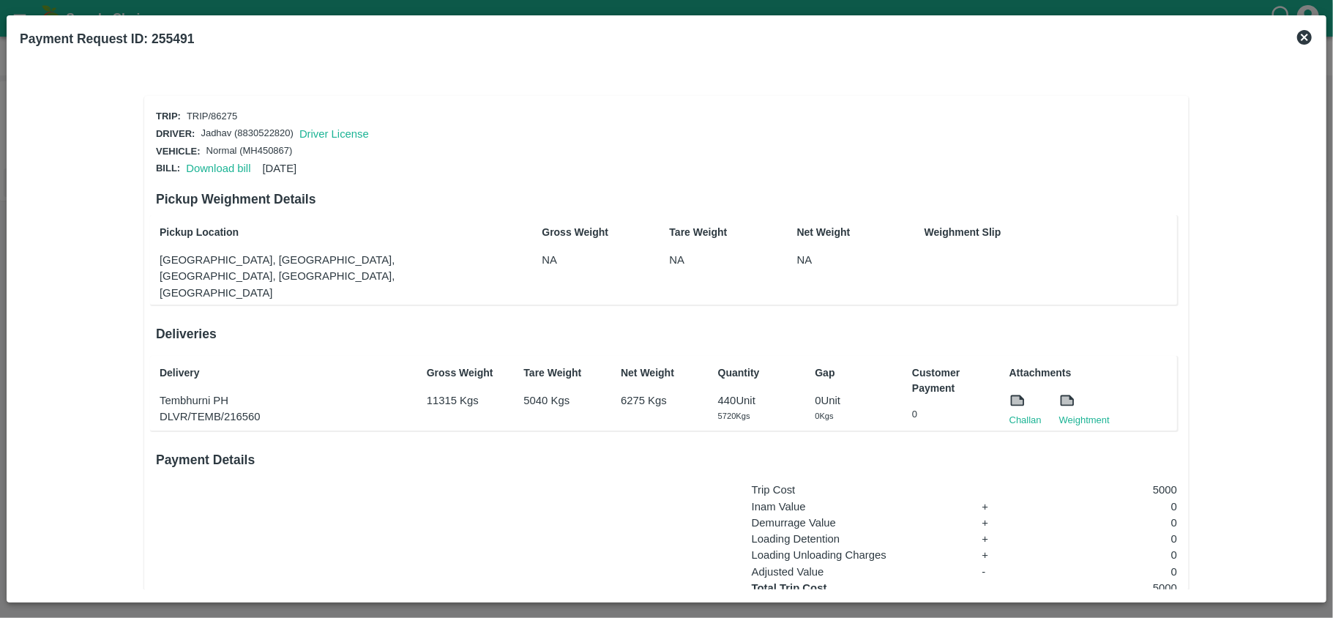
scroll to position [109, 0]
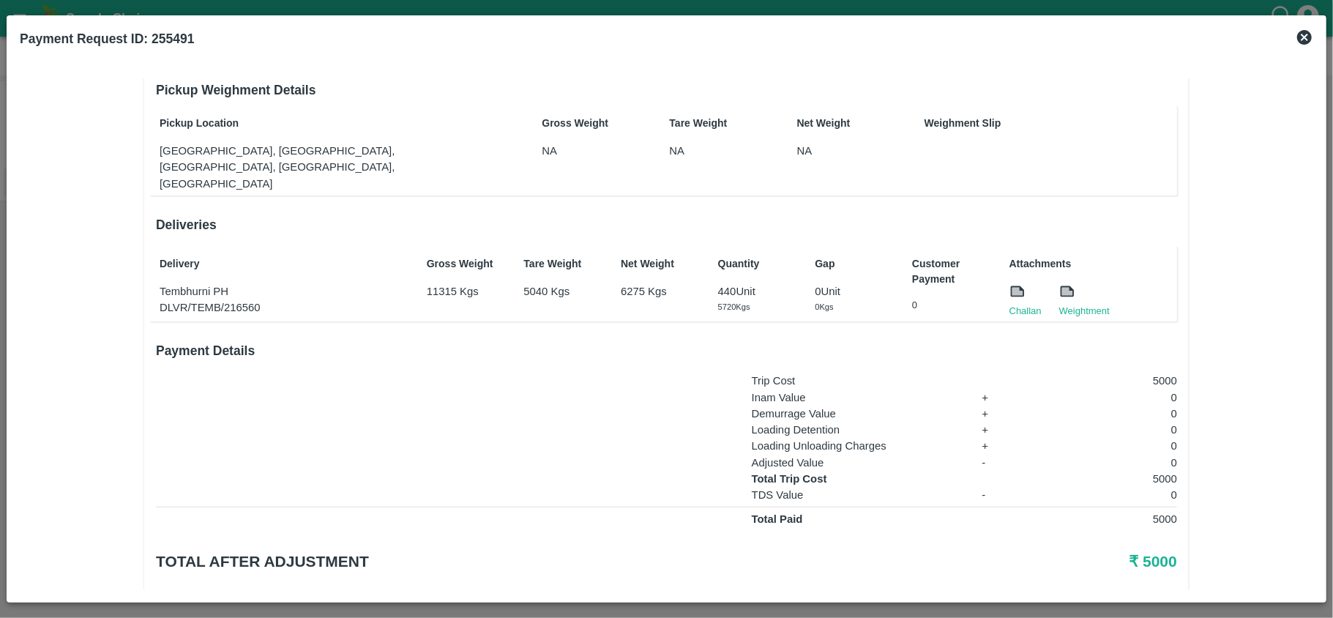
drag, startPoint x: 0, startPoint y: 0, endPoint x: 1044, endPoint y: 320, distance: 1092.0
click at [1044, 340] on h6 "Payment Details" at bounding box center [666, 350] width 1021 height 21
click at [1025, 304] on link "Challan" at bounding box center [1026, 311] width 32 height 15
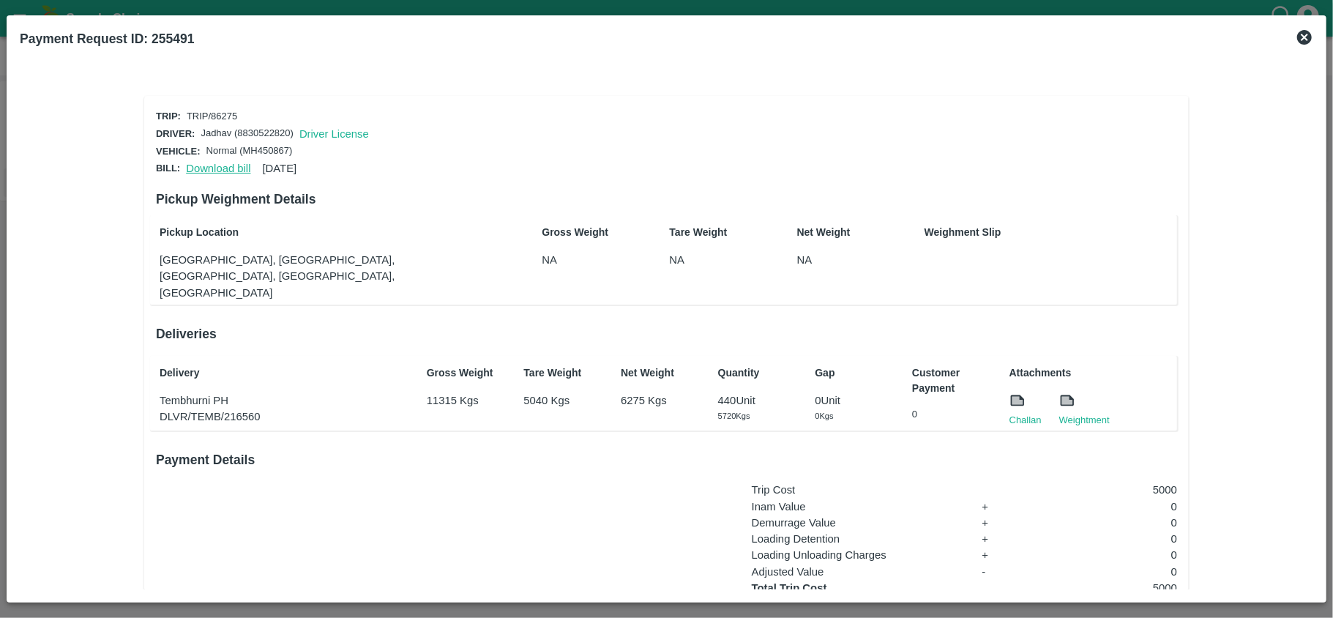
click at [217, 170] on link "Download bill" at bounding box center [218, 169] width 64 height 12
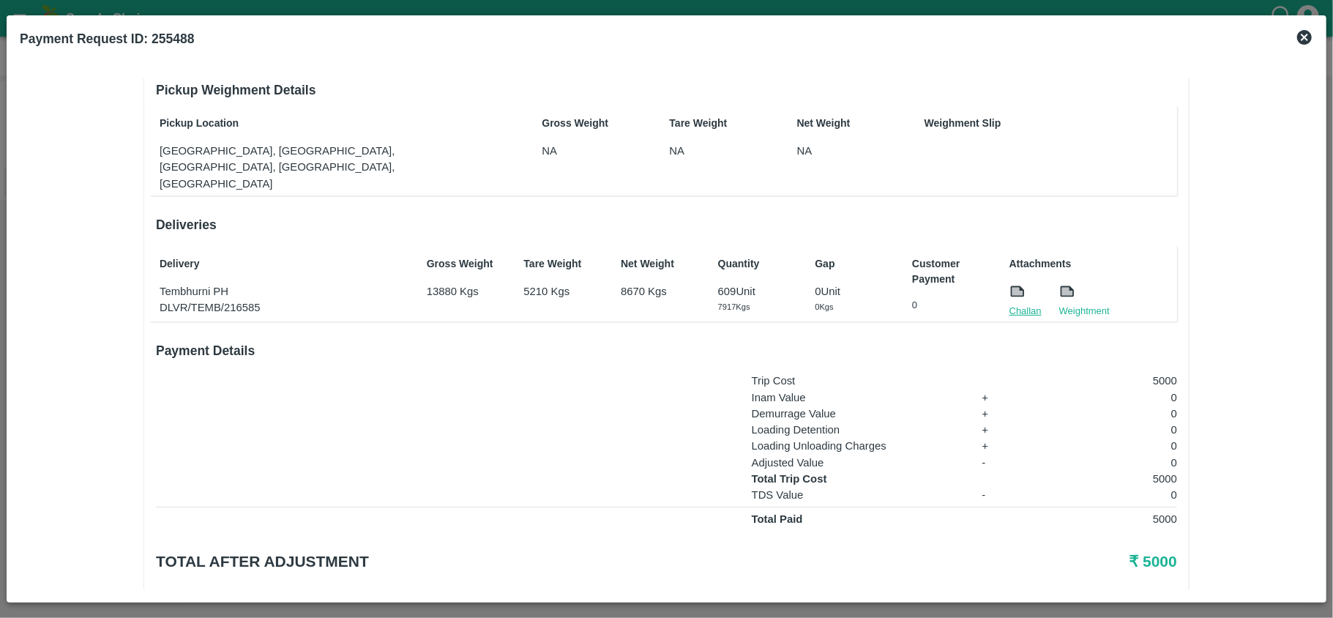
click at [1011, 304] on link "Challan" at bounding box center [1026, 311] width 32 height 15
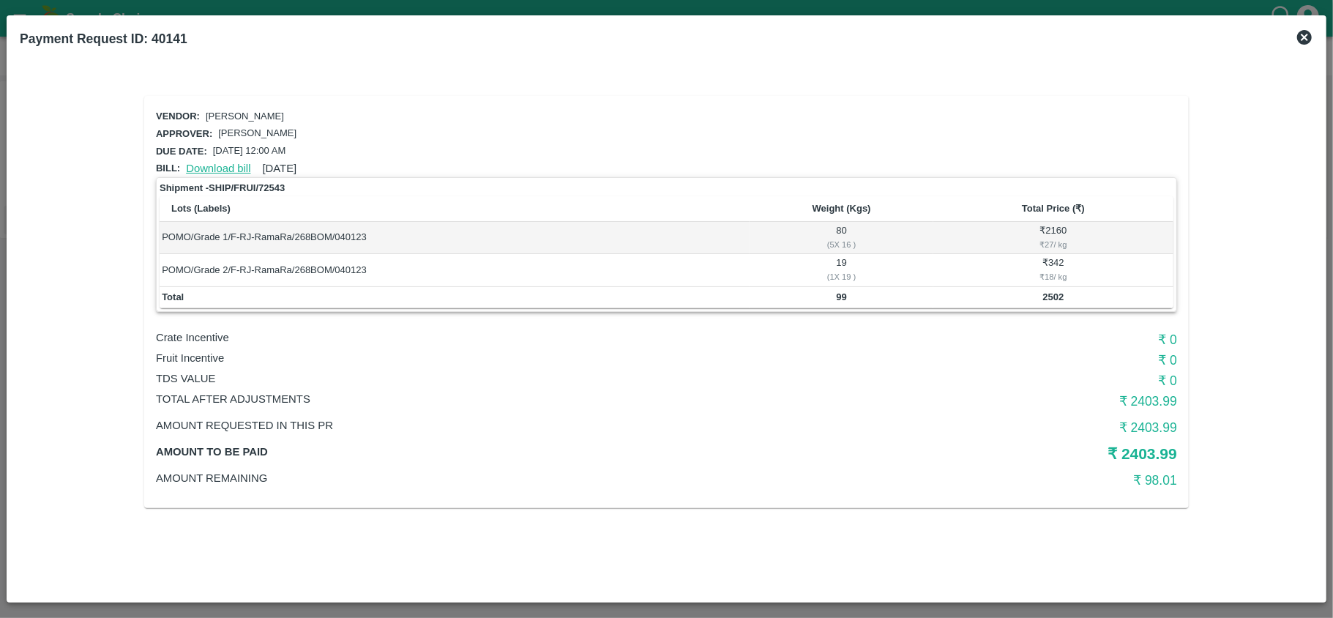
click at [214, 163] on link "Download bill" at bounding box center [218, 169] width 64 height 12
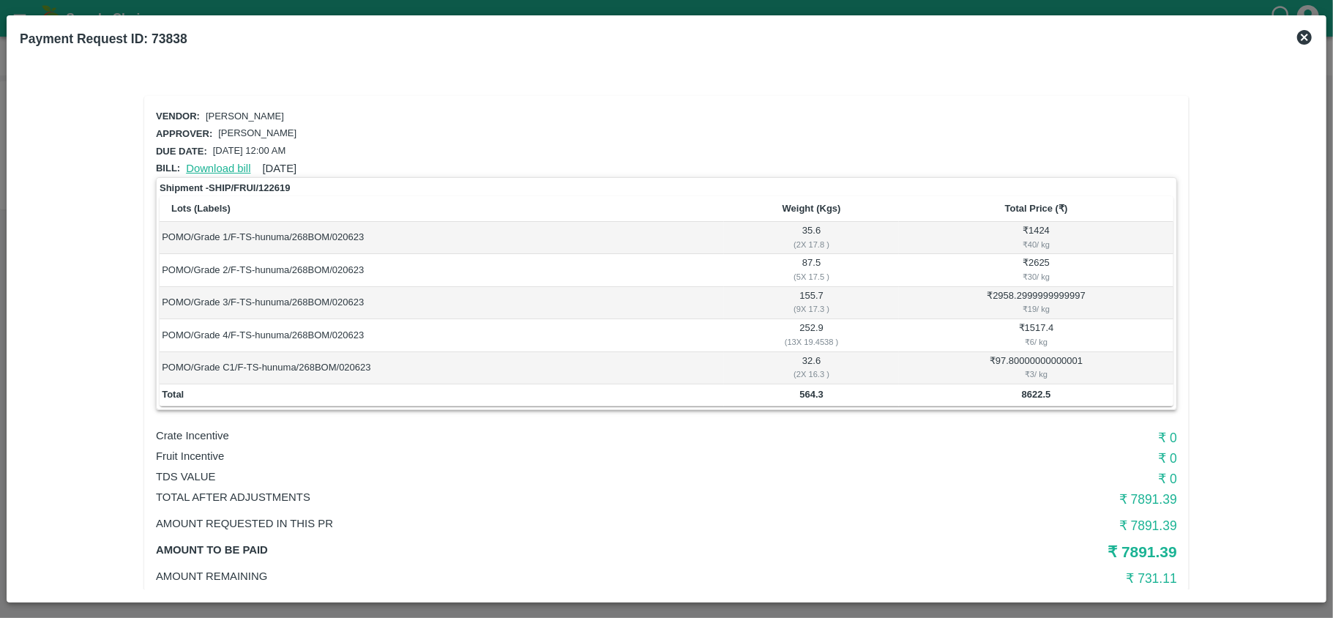
click at [199, 165] on link "Download bill" at bounding box center [218, 169] width 64 height 12
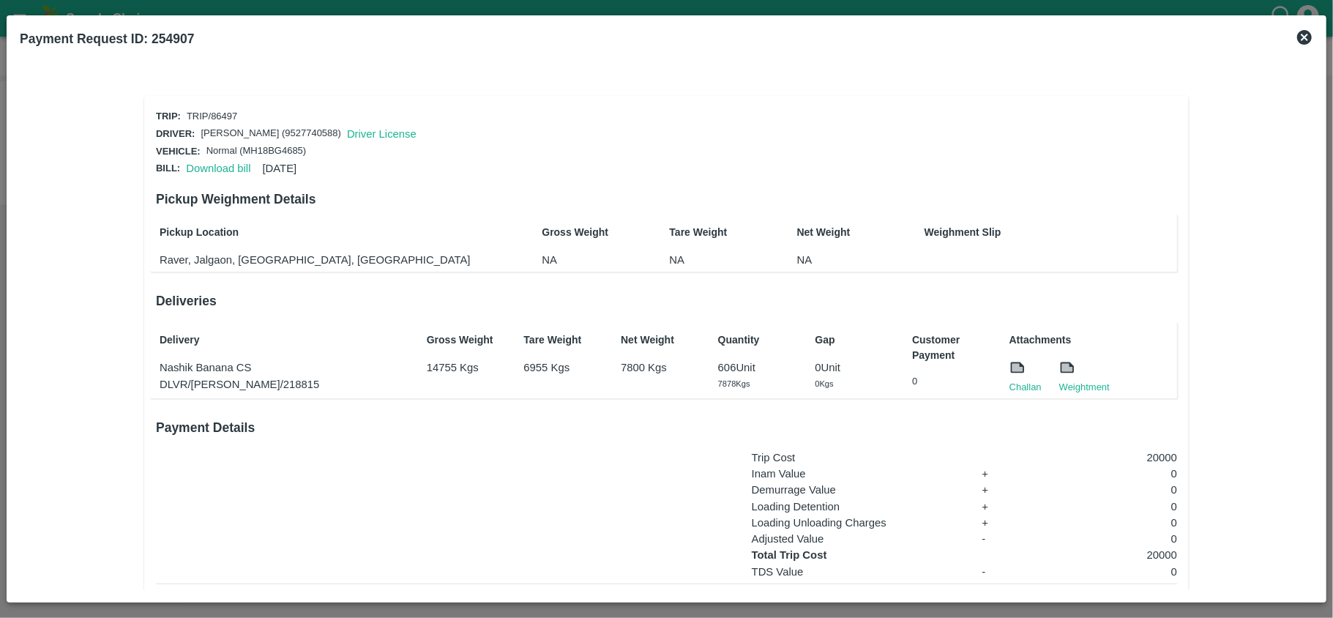
scroll to position [109, 0]
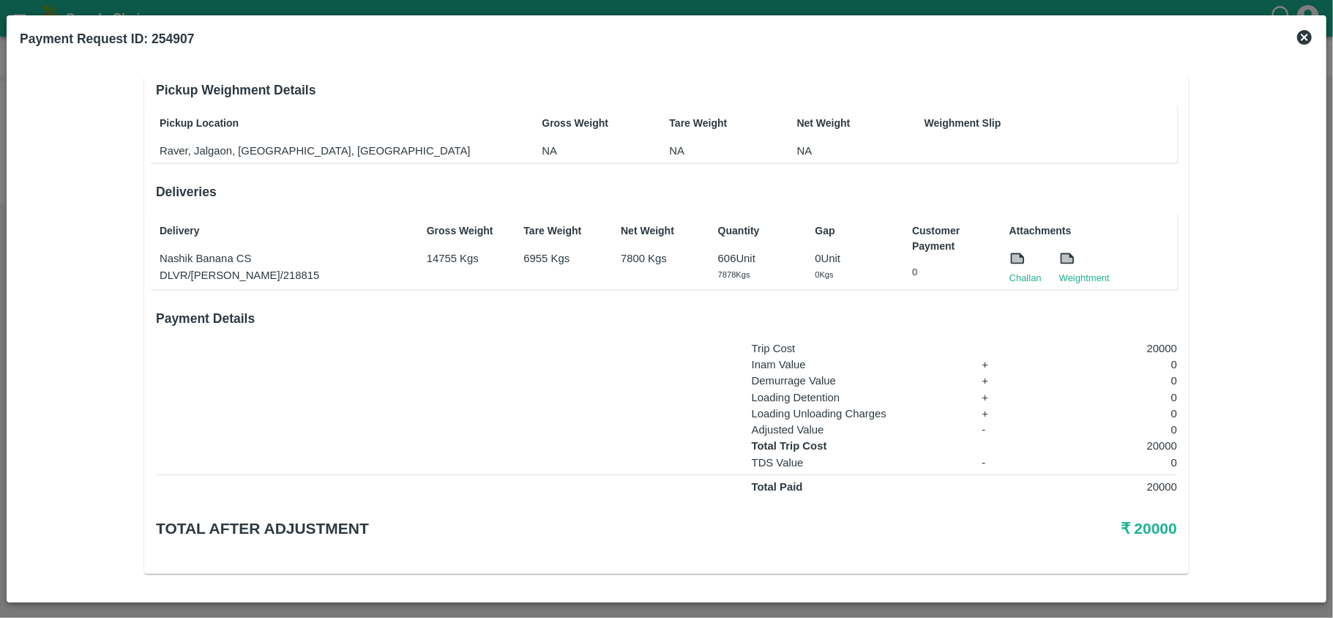
click at [1302, 37] on icon at bounding box center [1304, 37] width 15 height 15
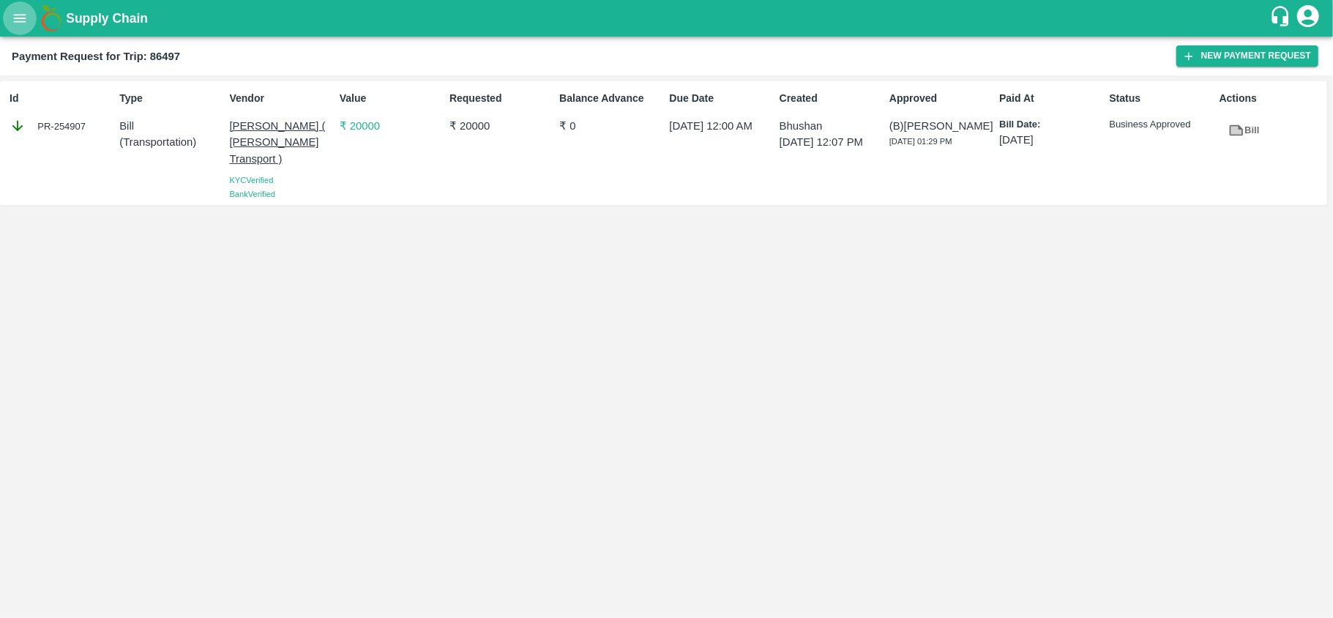
click at [18, 21] on icon "open drawer" at bounding box center [20, 18] width 16 height 16
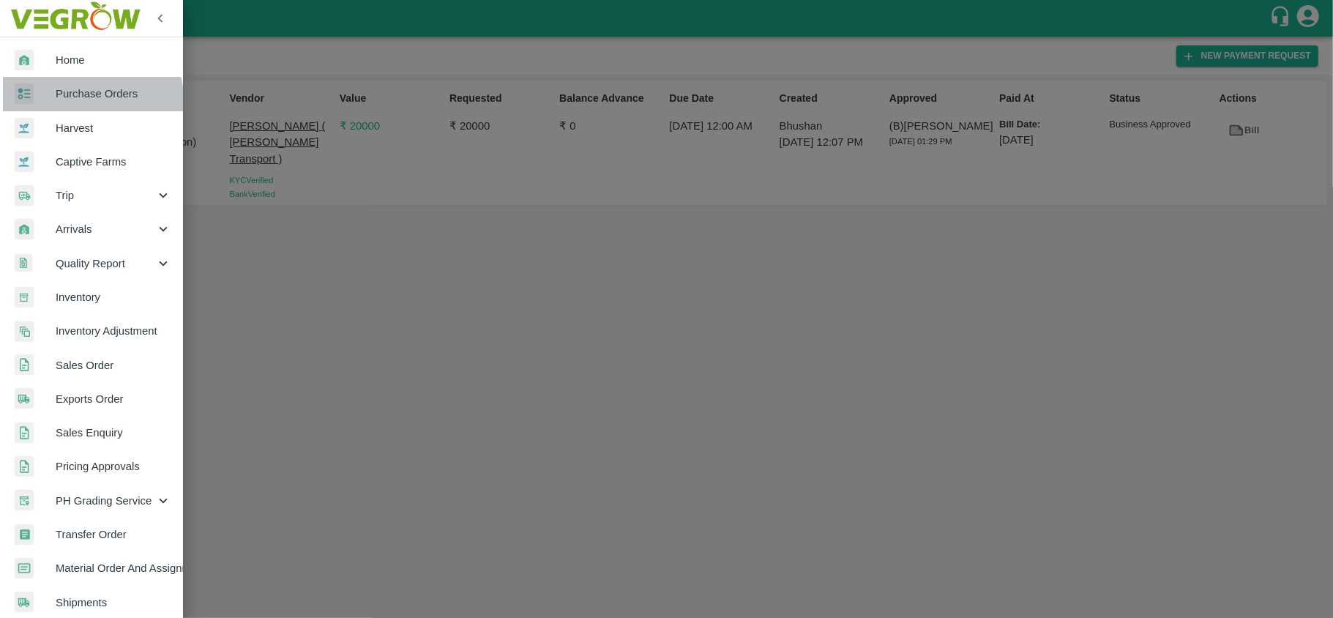
click at [92, 100] on span "Purchase Orders" at bounding box center [114, 94] width 116 height 16
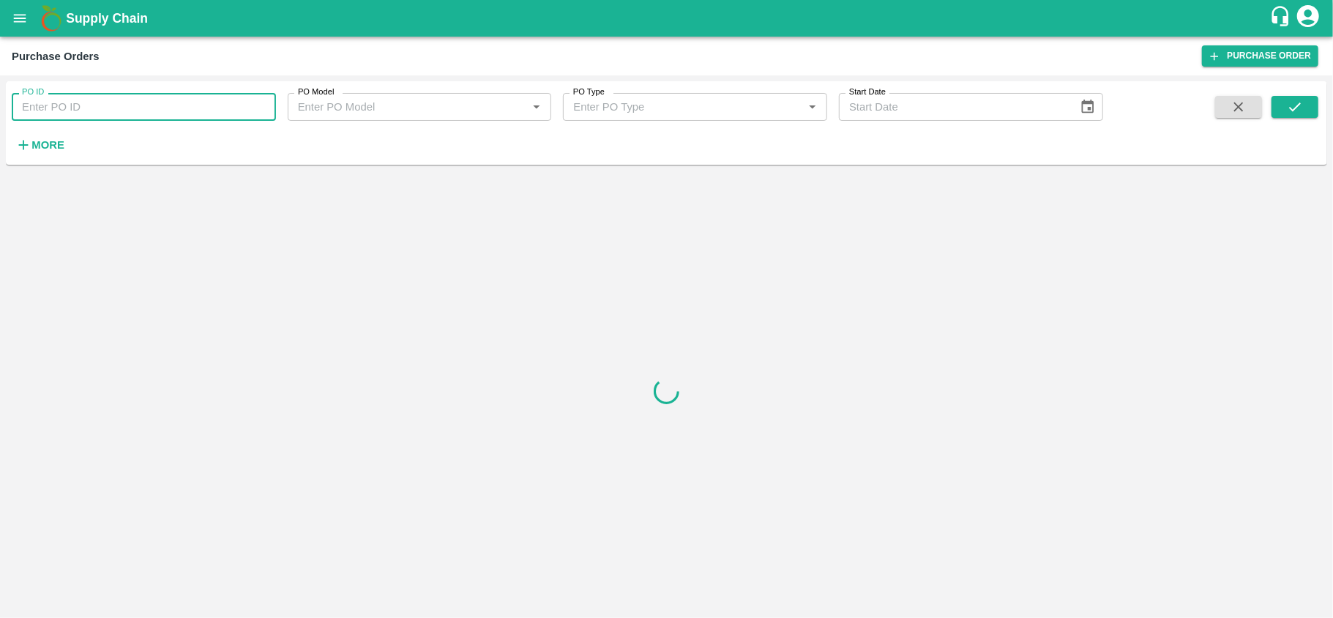
click at [135, 108] on input "PO ID" at bounding box center [144, 107] width 264 height 28
paste input "47842"
click at [1295, 101] on icon "submit" at bounding box center [1295, 107] width 16 height 16
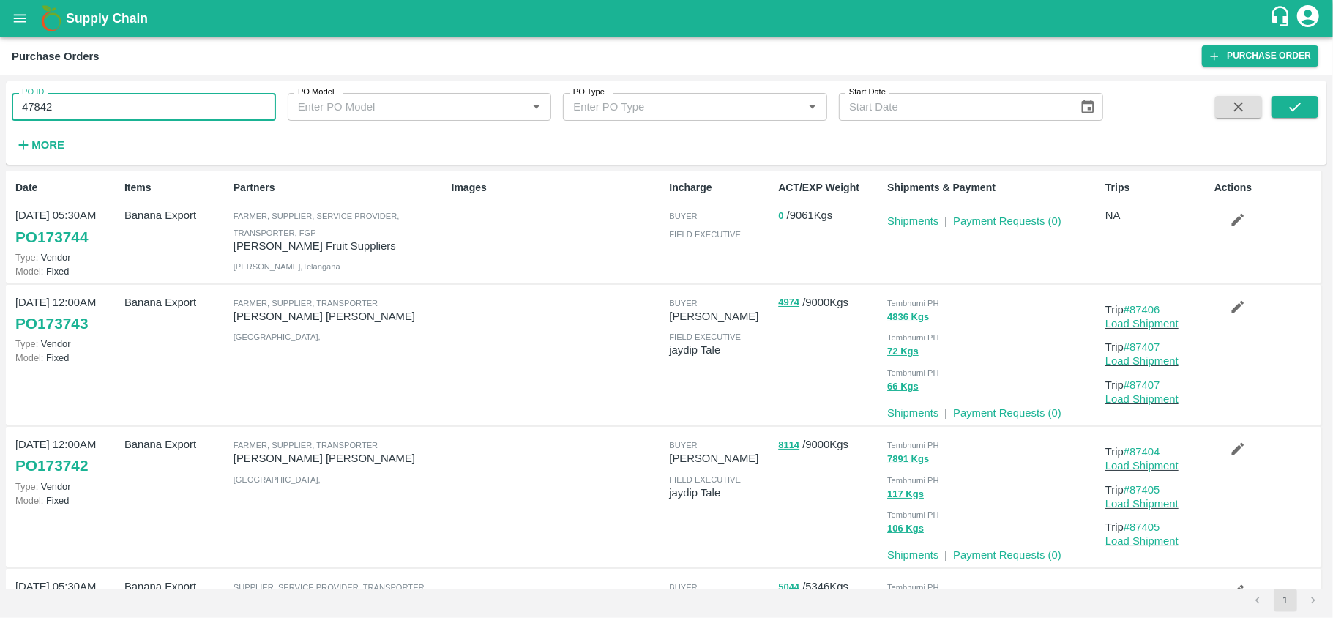
click at [135, 97] on input "47842" at bounding box center [144, 107] width 264 height 28
paste input "text"
type input "47841"
click at [1292, 106] on icon "submit" at bounding box center [1295, 107] width 16 height 16
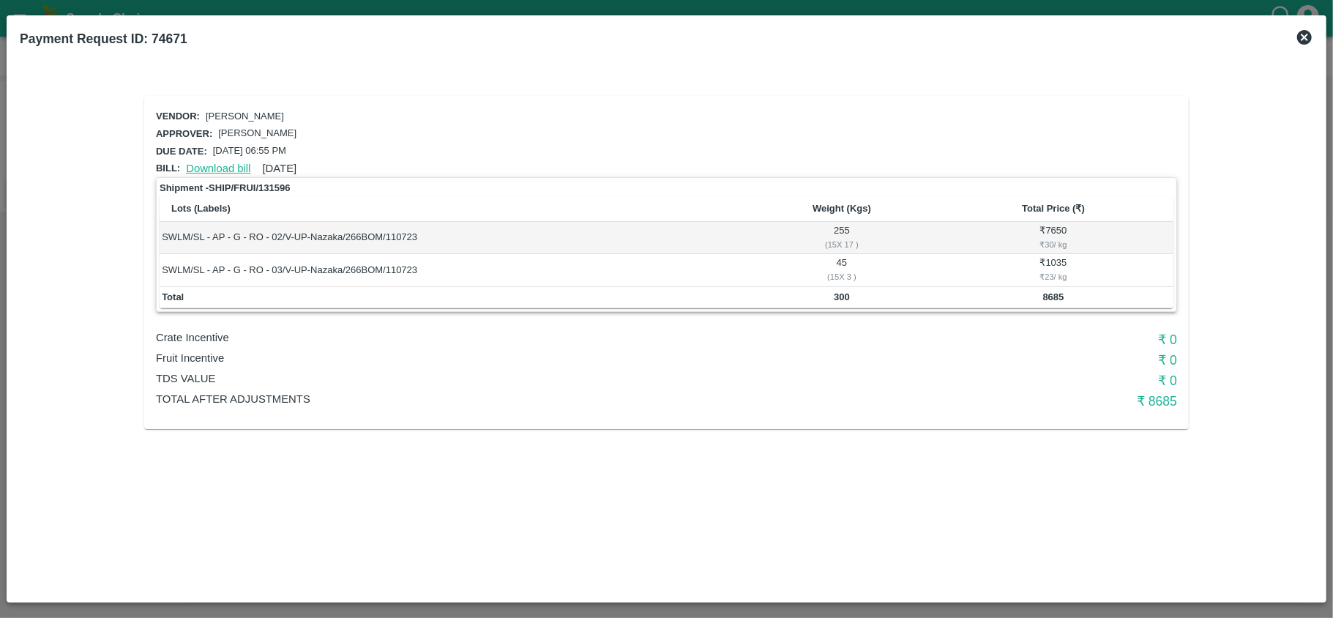
click at [223, 168] on link "Download bill" at bounding box center [218, 169] width 64 height 12
